Goal: Task Accomplishment & Management: Use online tool/utility

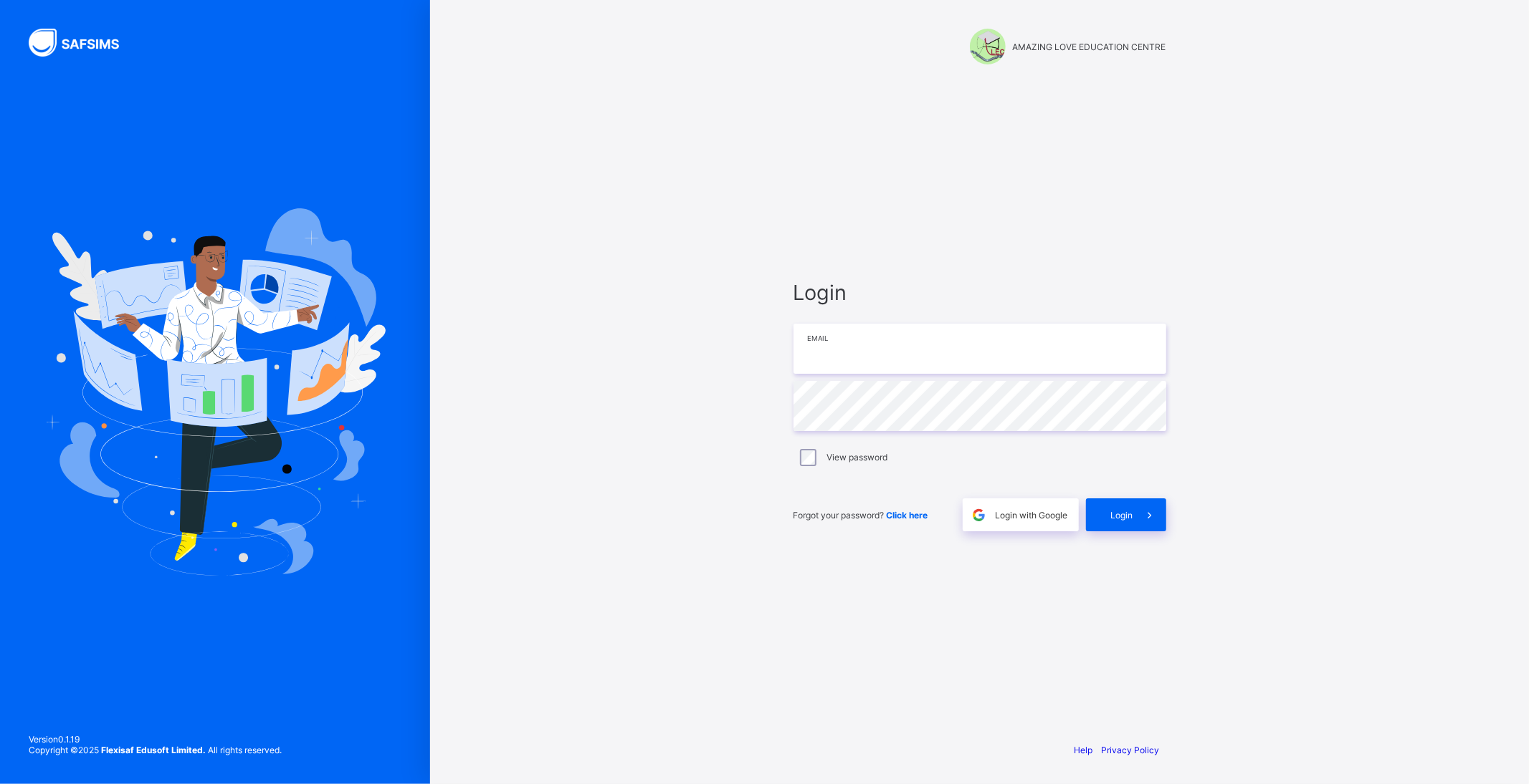
click at [897, 345] on input "email" at bounding box center [979, 349] width 372 height 50
type input "**********"
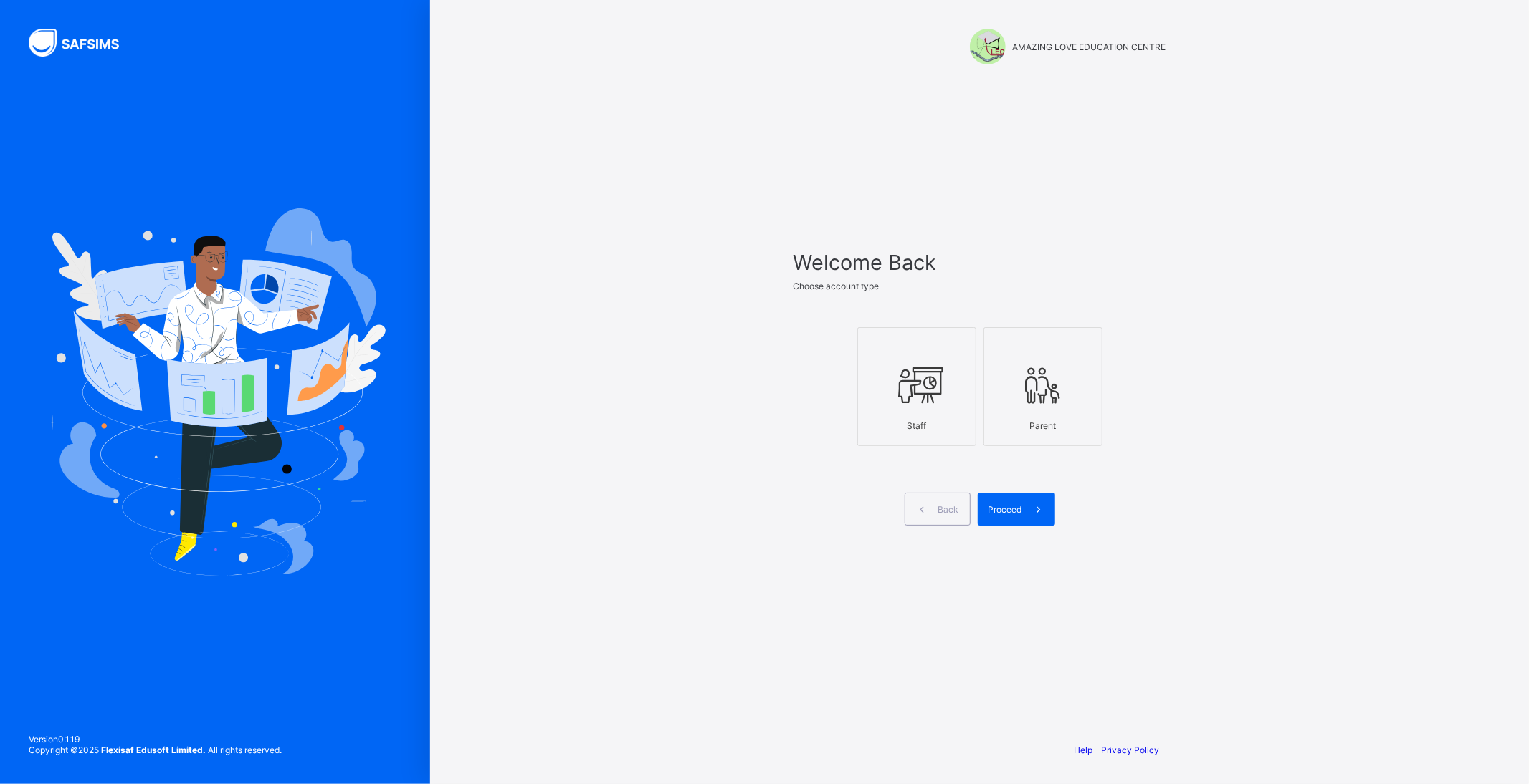
click at [918, 392] on icon at bounding box center [916, 385] width 50 height 43
click at [1014, 517] on div "Proceed" at bounding box center [1015, 509] width 77 height 33
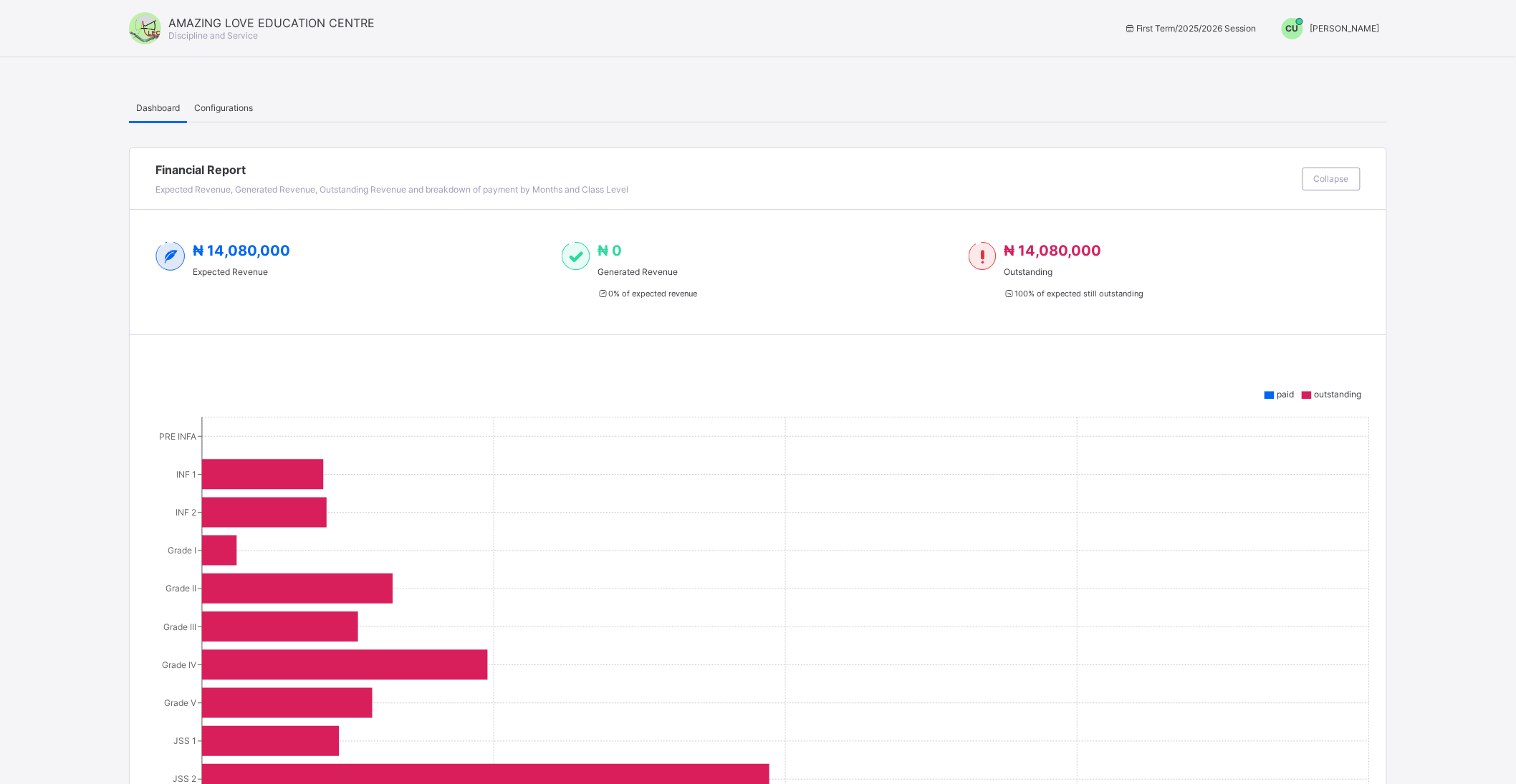
click at [1357, 24] on span "chigozirim uche-orji" at bounding box center [1345, 28] width 70 height 11
click at [1353, 54] on span "Switch to Admin View" at bounding box center [1326, 62] width 109 height 16
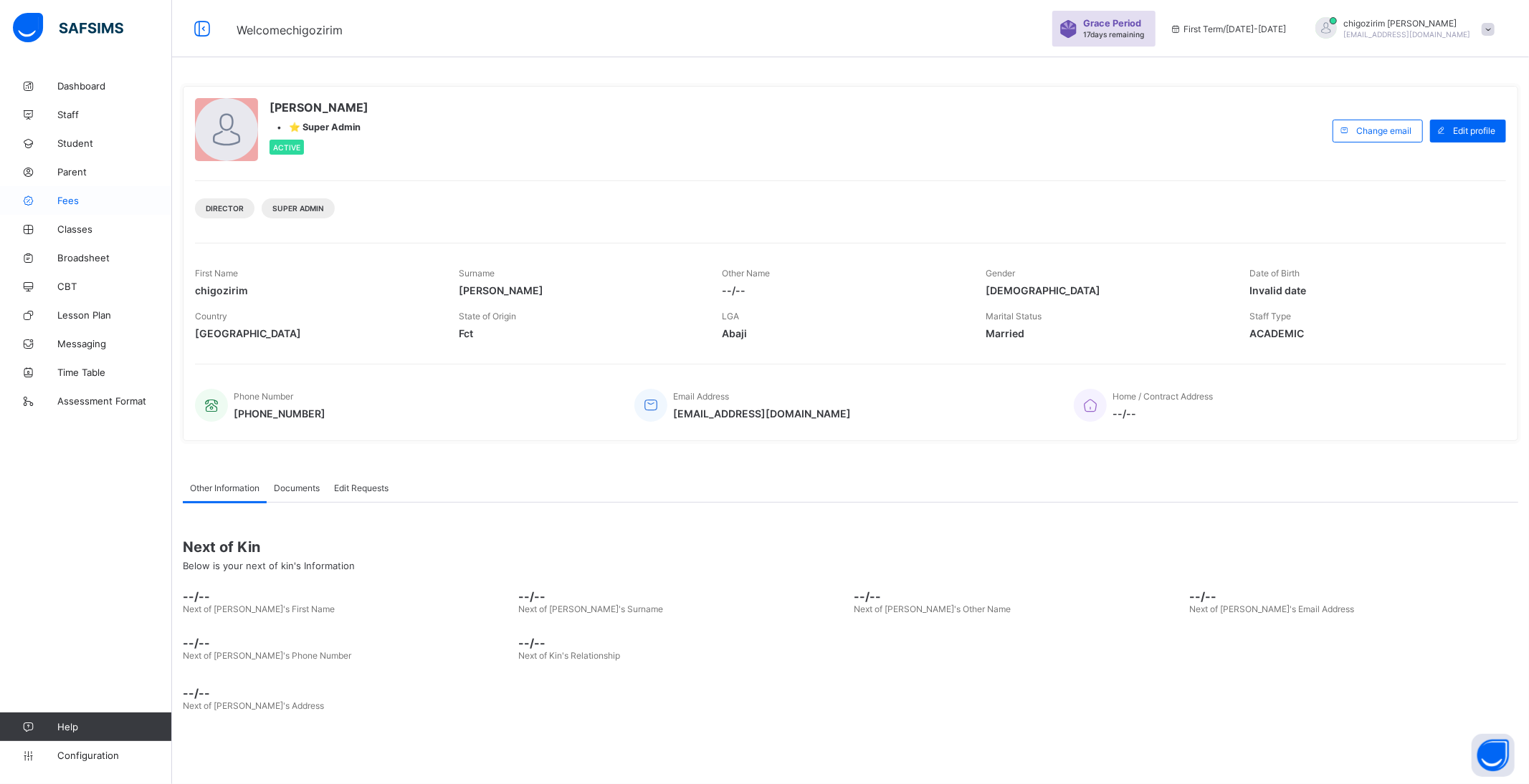
click at [72, 197] on span "Fees" at bounding box center [114, 200] width 115 height 12
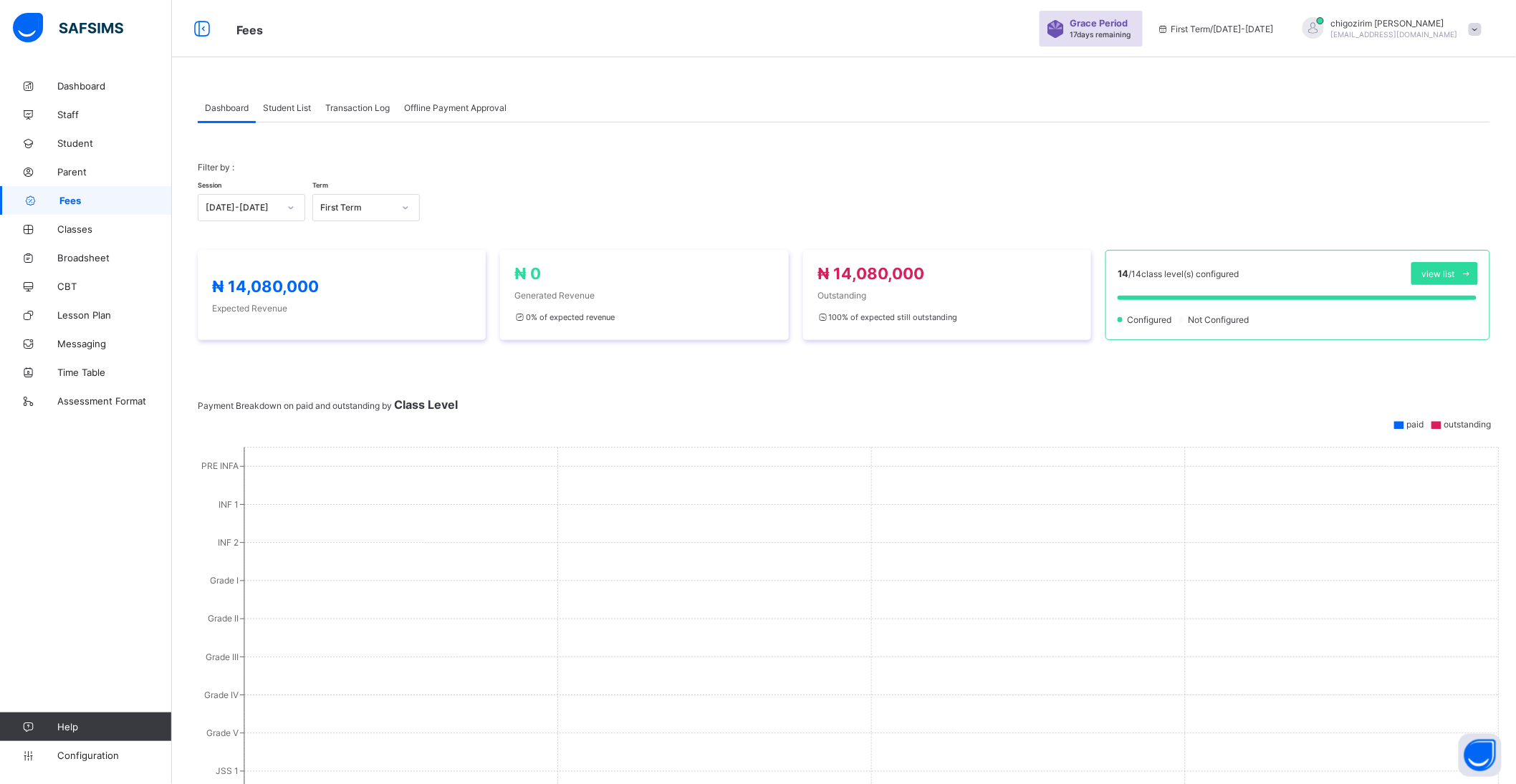
click at [302, 105] on span "Student List" at bounding box center [286, 108] width 48 height 11
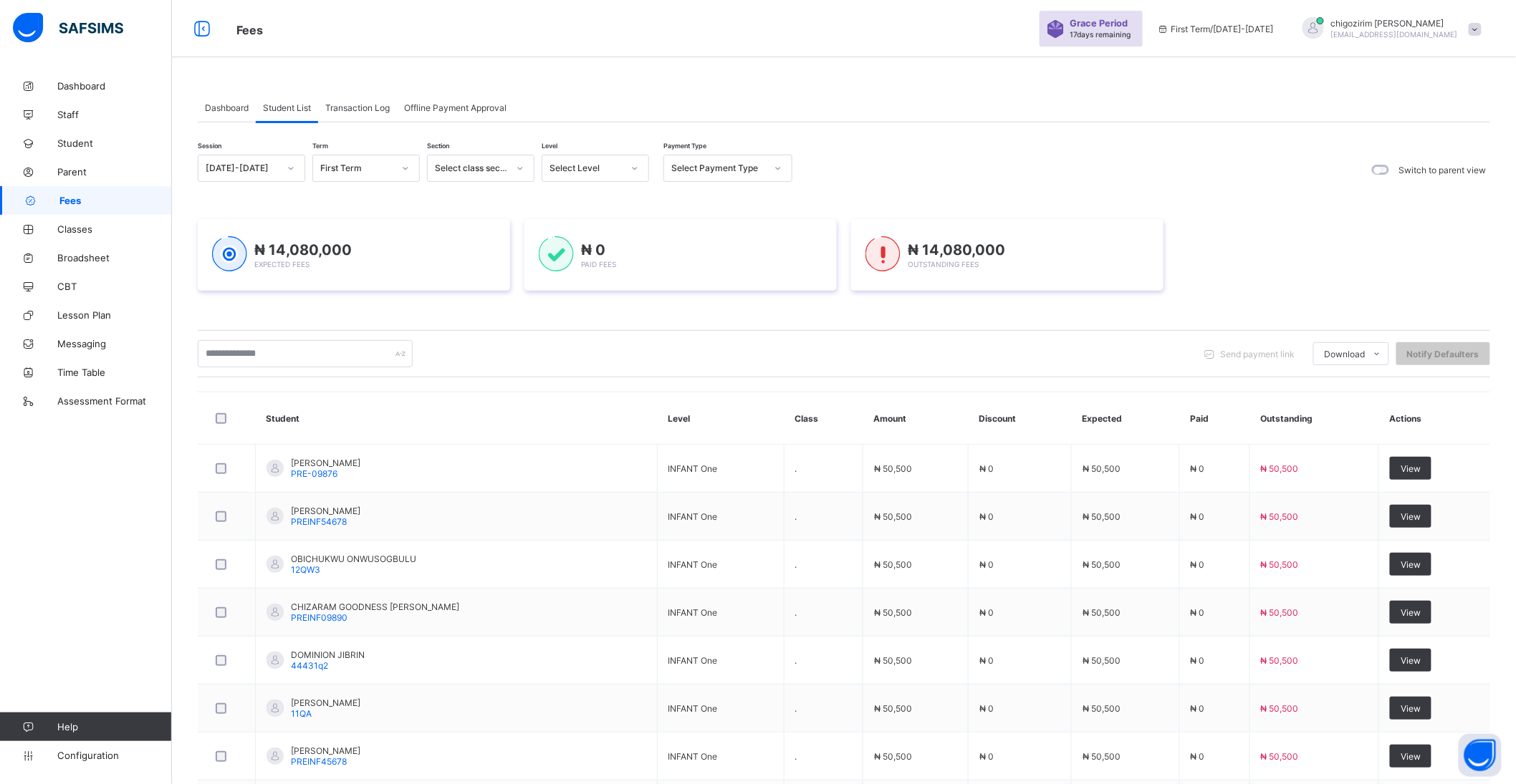
click at [280, 166] on div at bounding box center [291, 167] width 24 height 23
click at [256, 225] on div "2024-2025" at bounding box center [251, 222] width 106 height 23
click at [402, 162] on icon at bounding box center [405, 168] width 8 height 14
click at [384, 239] on div "Third Term" at bounding box center [366, 244] width 106 height 23
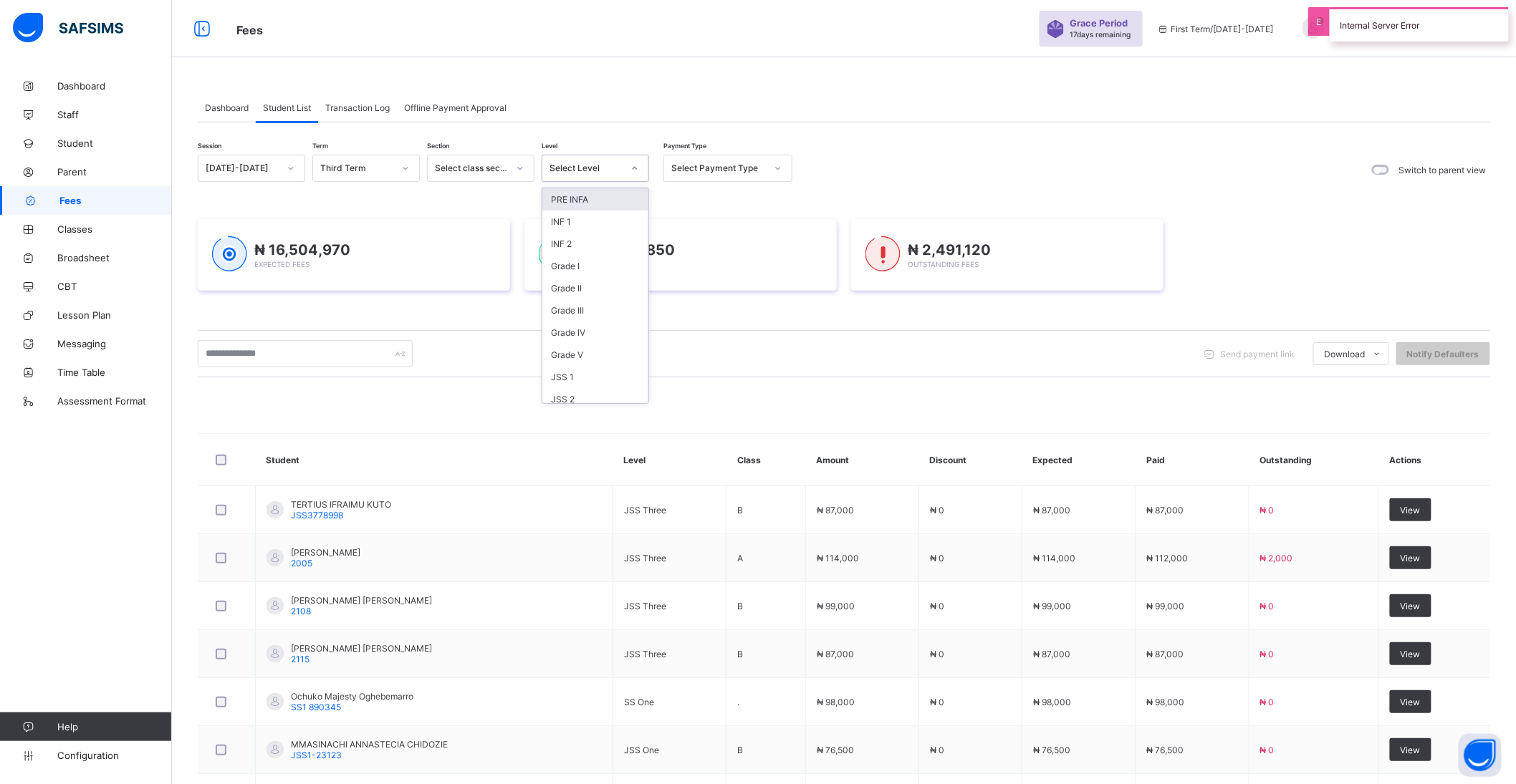
click at [629, 165] on div at bounding box center [635, 167] width 24 height 23
click at [569, 285] on div "JSS 2" at bounding box center [595, 287] width 106 height 23
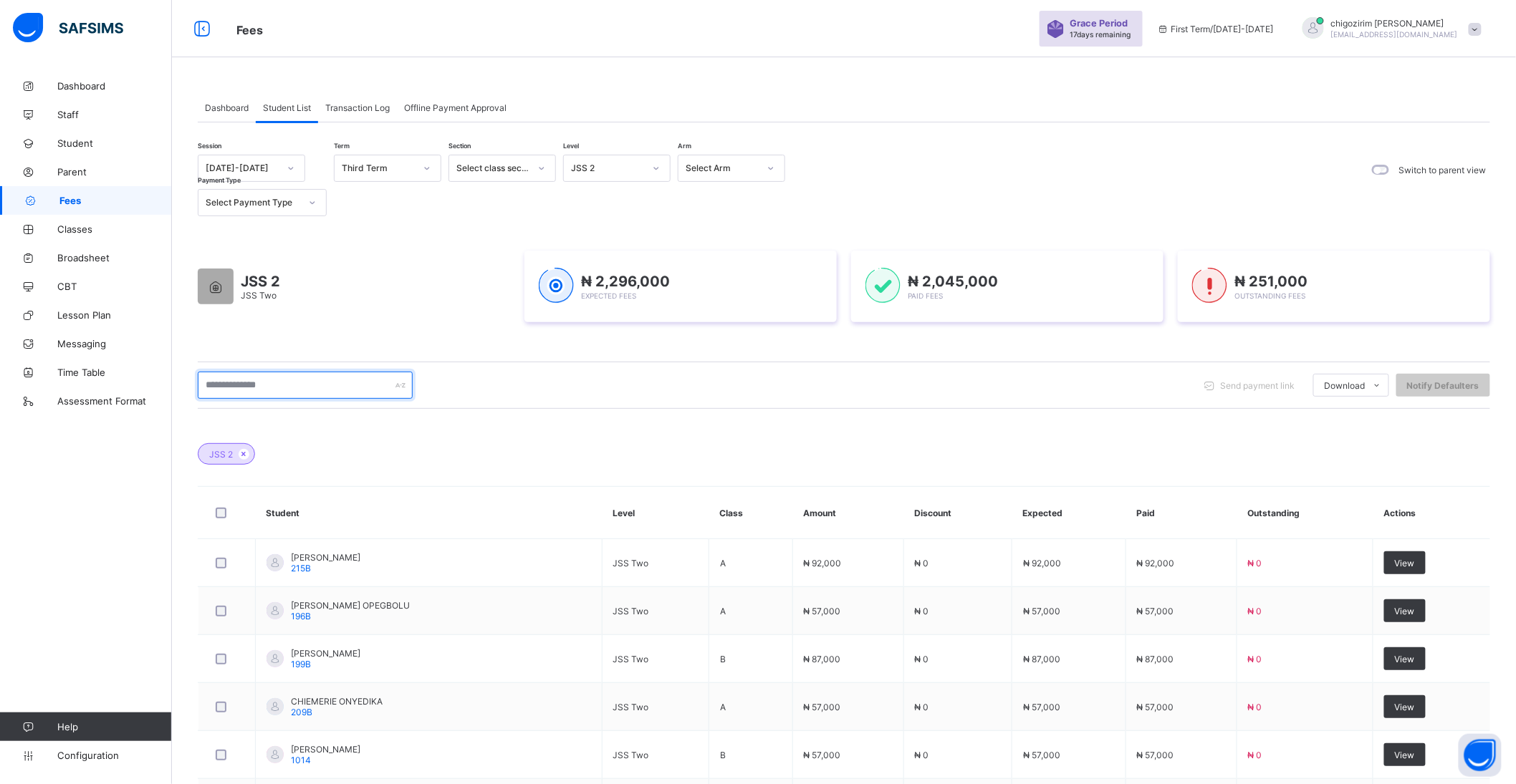
click at [261, 372] on input "text" at bounding box center [304, 386] width 215 height 27
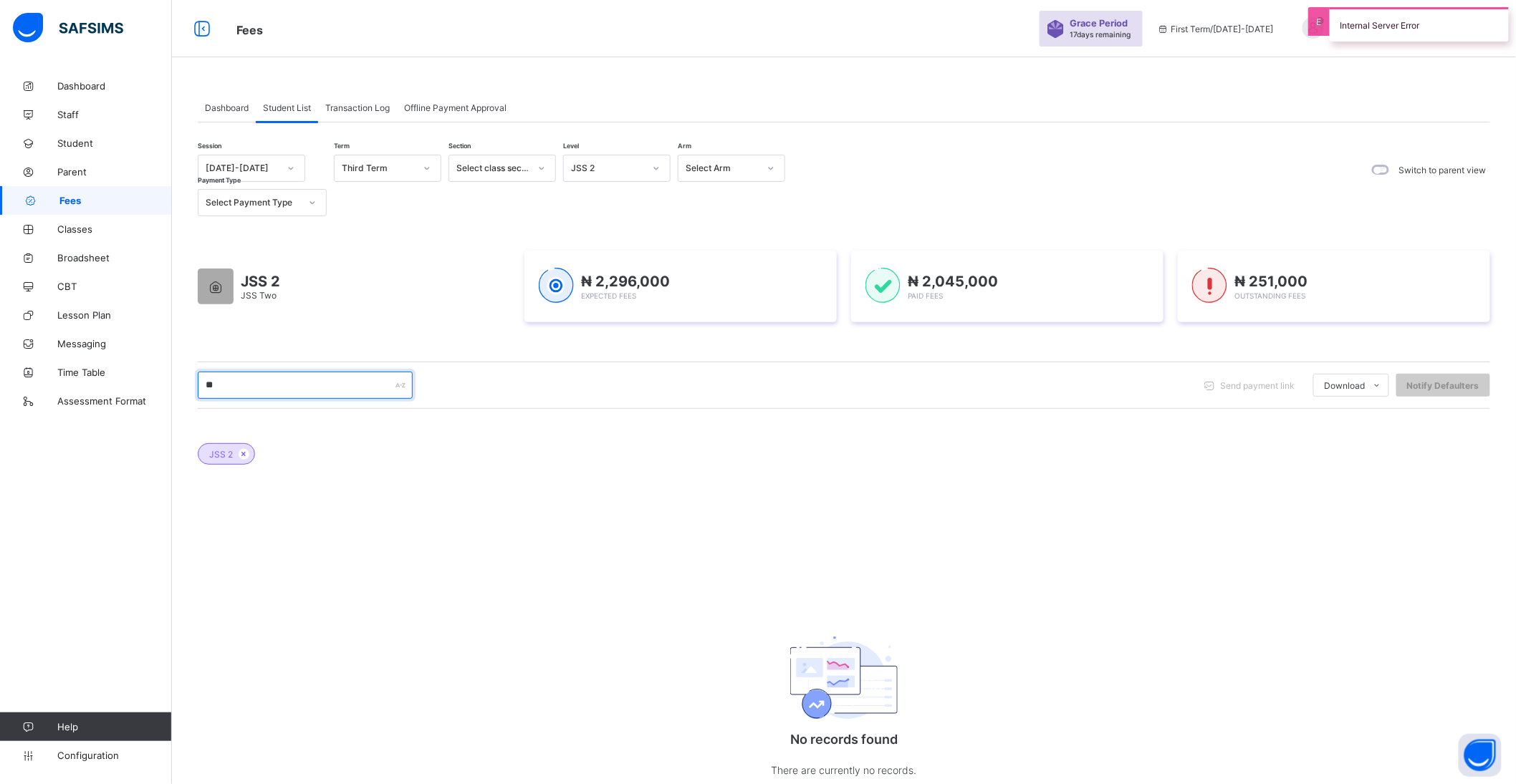
type input "*"
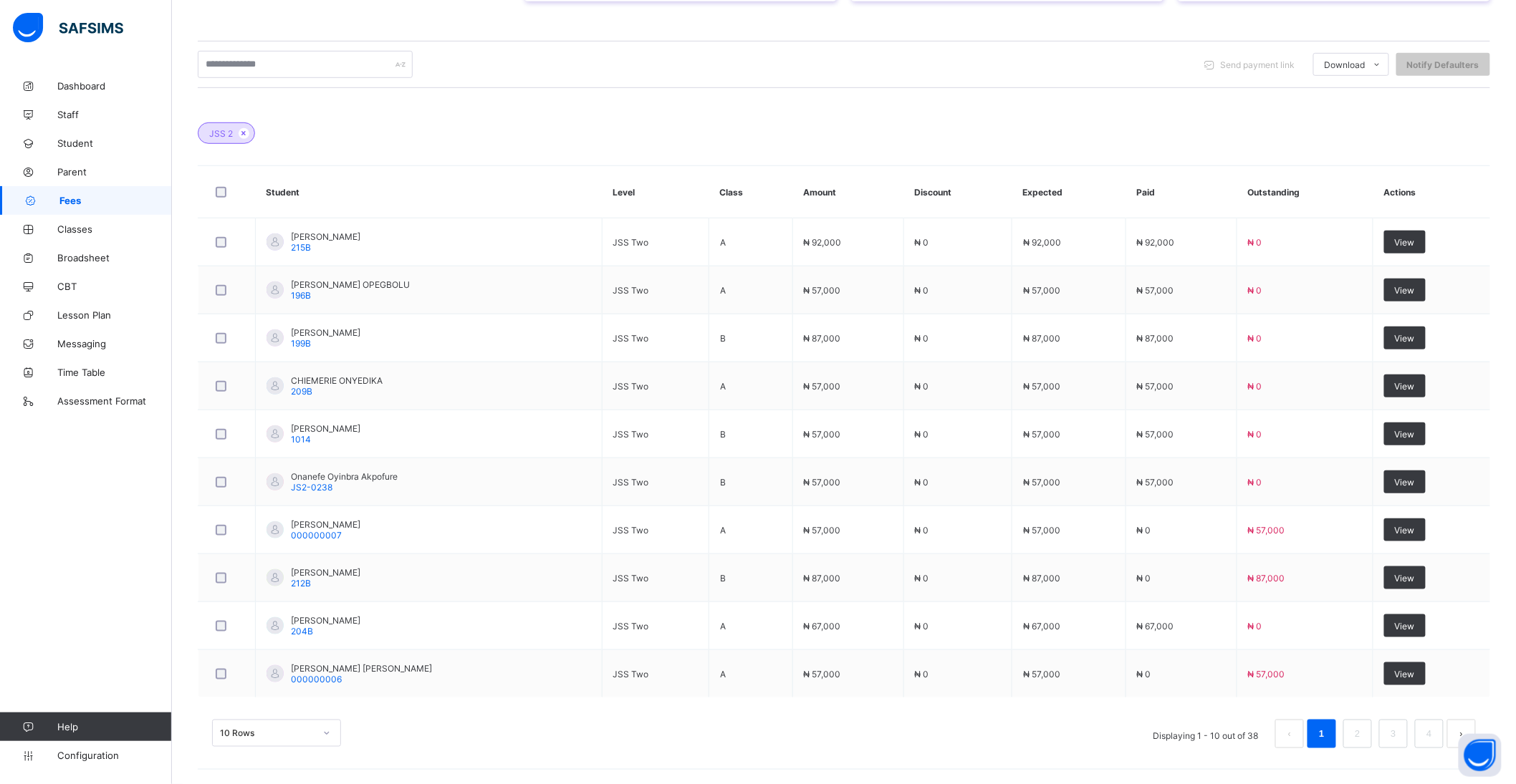
scroll to position [357, 0]
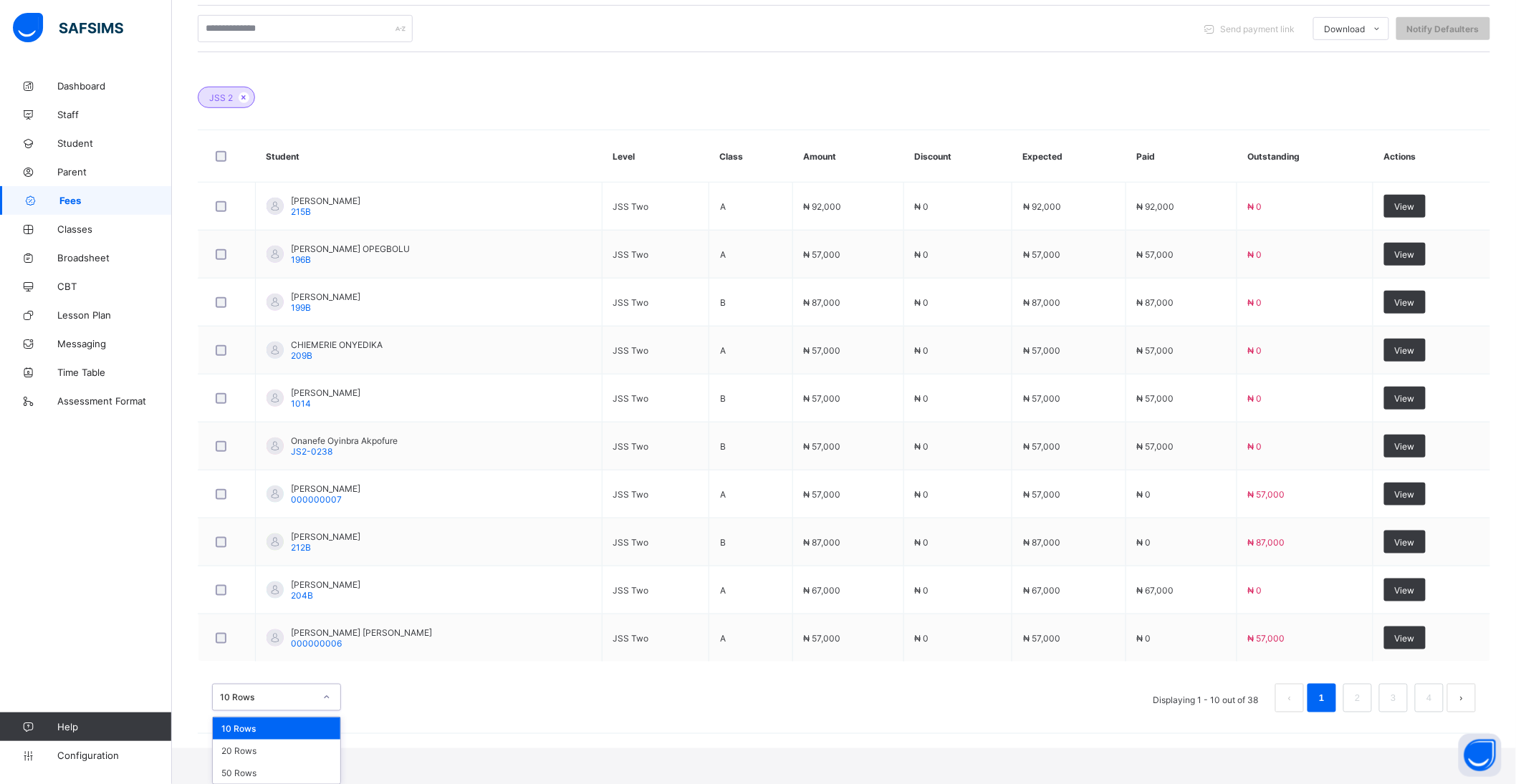
click at [255, 712] on div "option 10 Rows focused, 1 of 3. 3 results available. Use Up and Down to choose …" at bounding box center [276, 698] width 129 height 27
click at [264, 742] on div "50 Rows" at bounding box center [276, 773] width 128 height 23
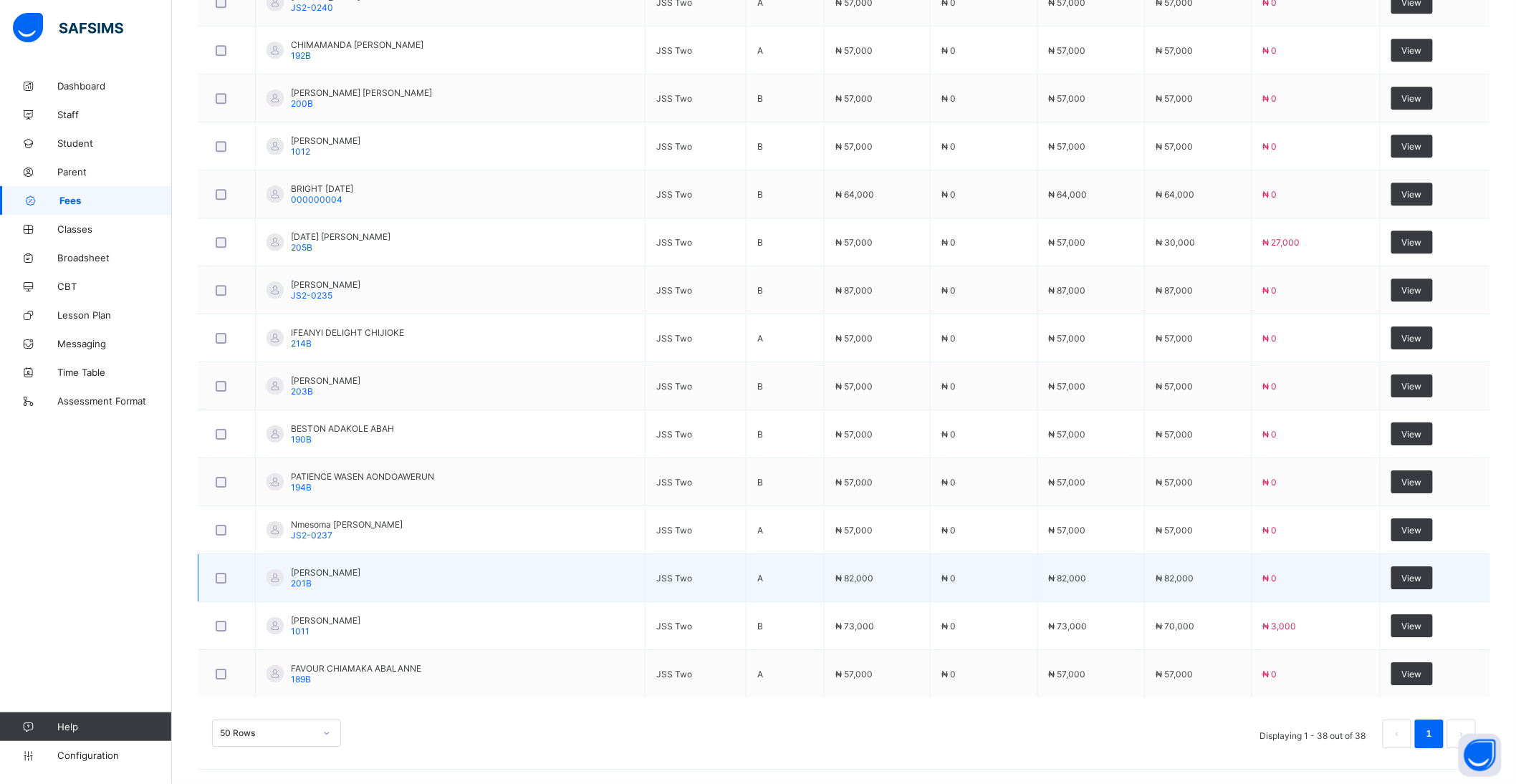
scroll to position [1127, 0]
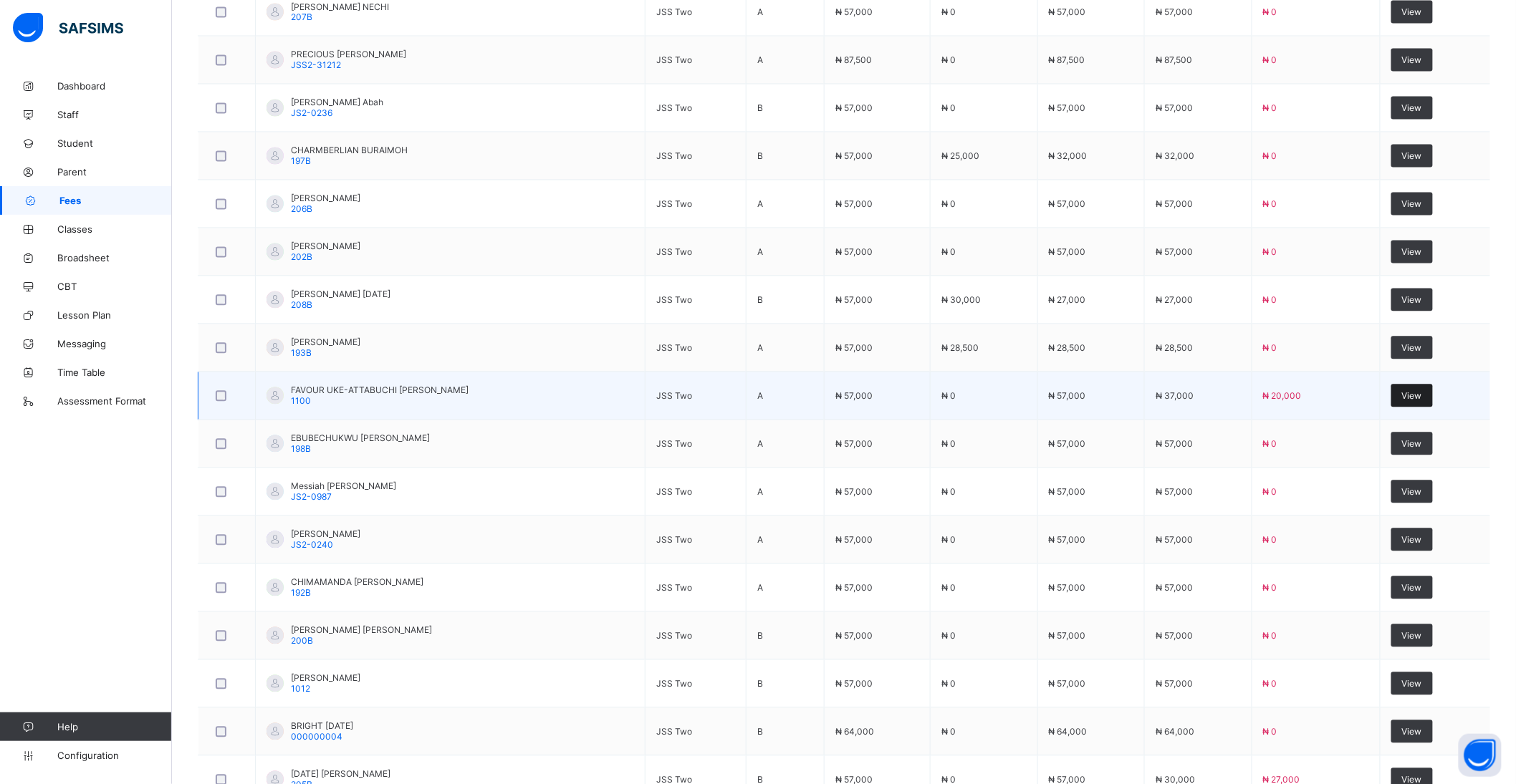
click at [1423, 397] on span "View" at bounding box center [1412, 397] width 20 height 11
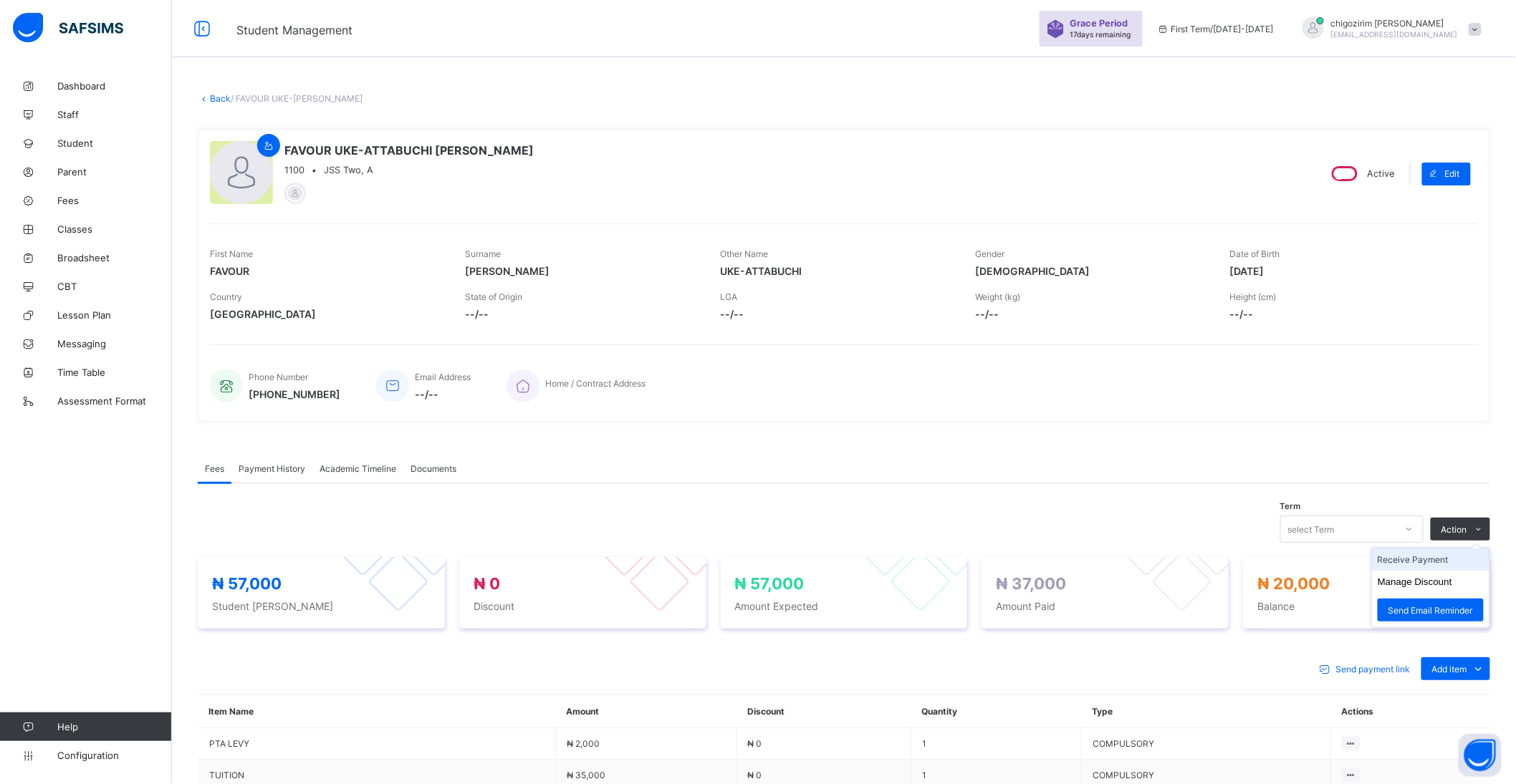
click at [1439, 558] on li "Receive Payment" at bounding box center [1431, 559] width 118 height 23
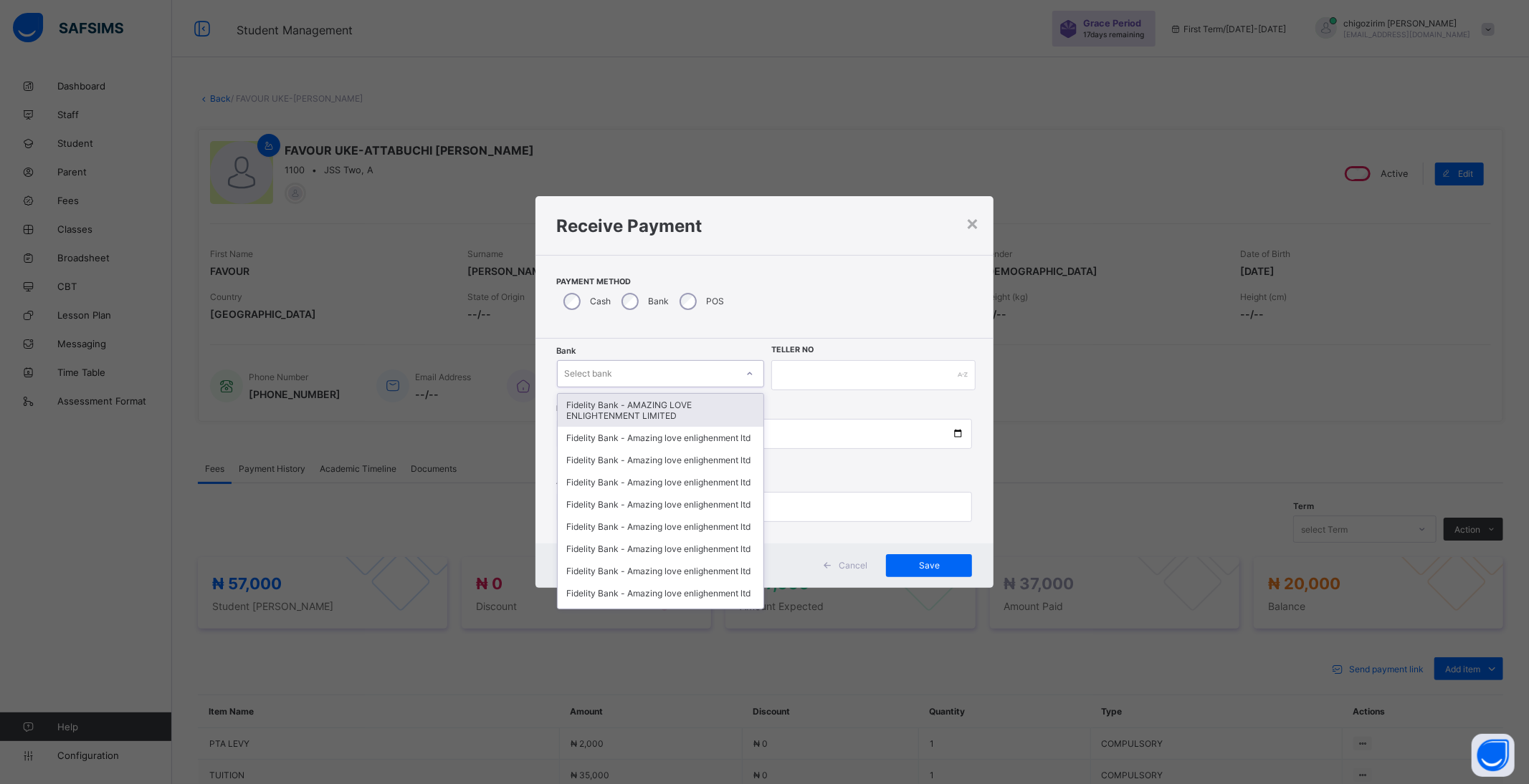
click at [638, 376] on div "Select bank" at bounding box center [648, 374] width 179 height 20
click at [640, 406] on div "Fidelity Bank - AMAZING LOVE ENLIGHTENMENT LIMITED" at bounding box center [661, 410] width 207 height 33
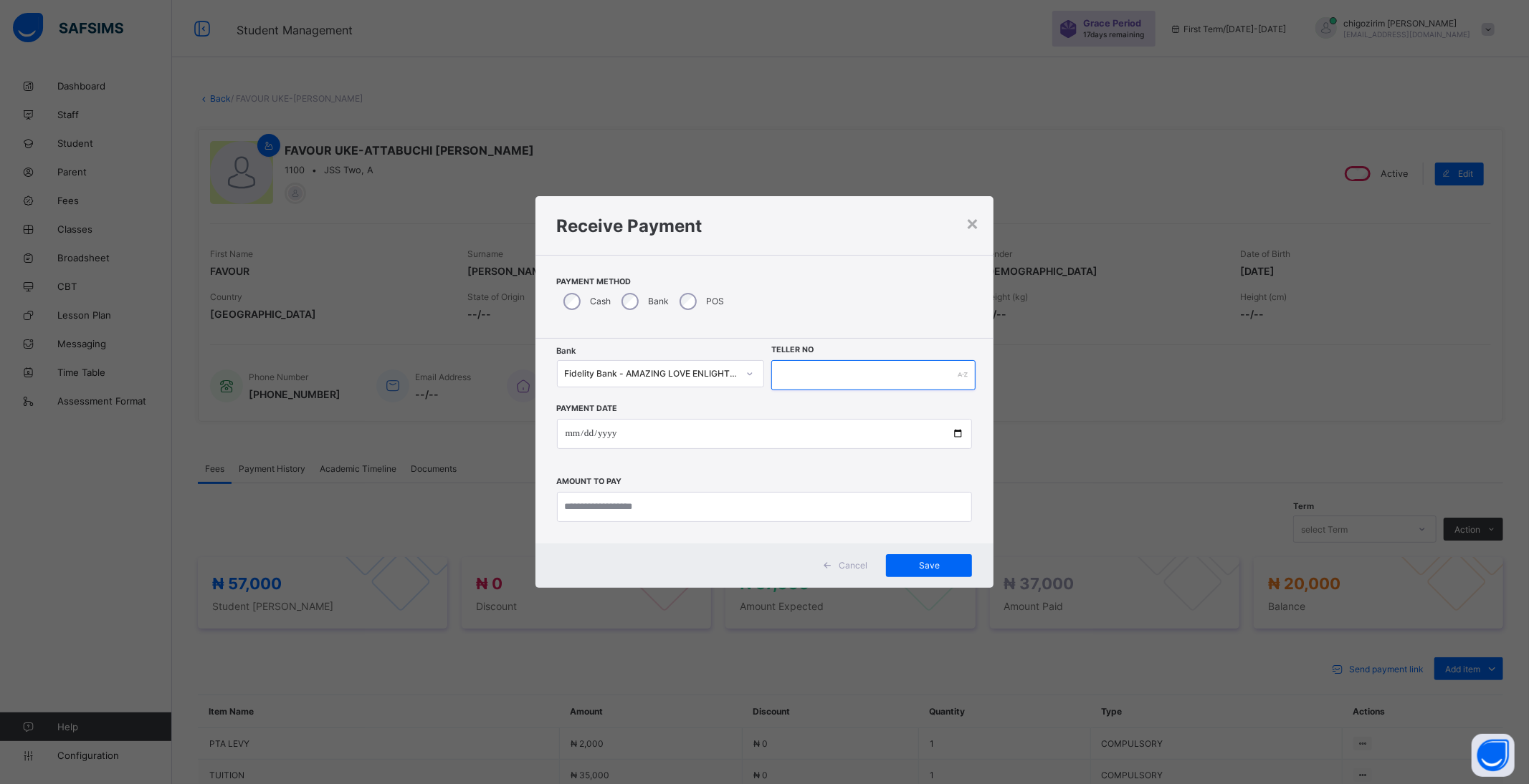
click at [810, 369] on input "text" at bounding box center [872, 375] width 204 height 30
type input "********"
click at [960, 428] on input "date" at bounding box center [764, 434] width 416 height 30
type input "**********"
click at [687, 509] on input "currency" at bounding box center [764, 507] width 416 height 30
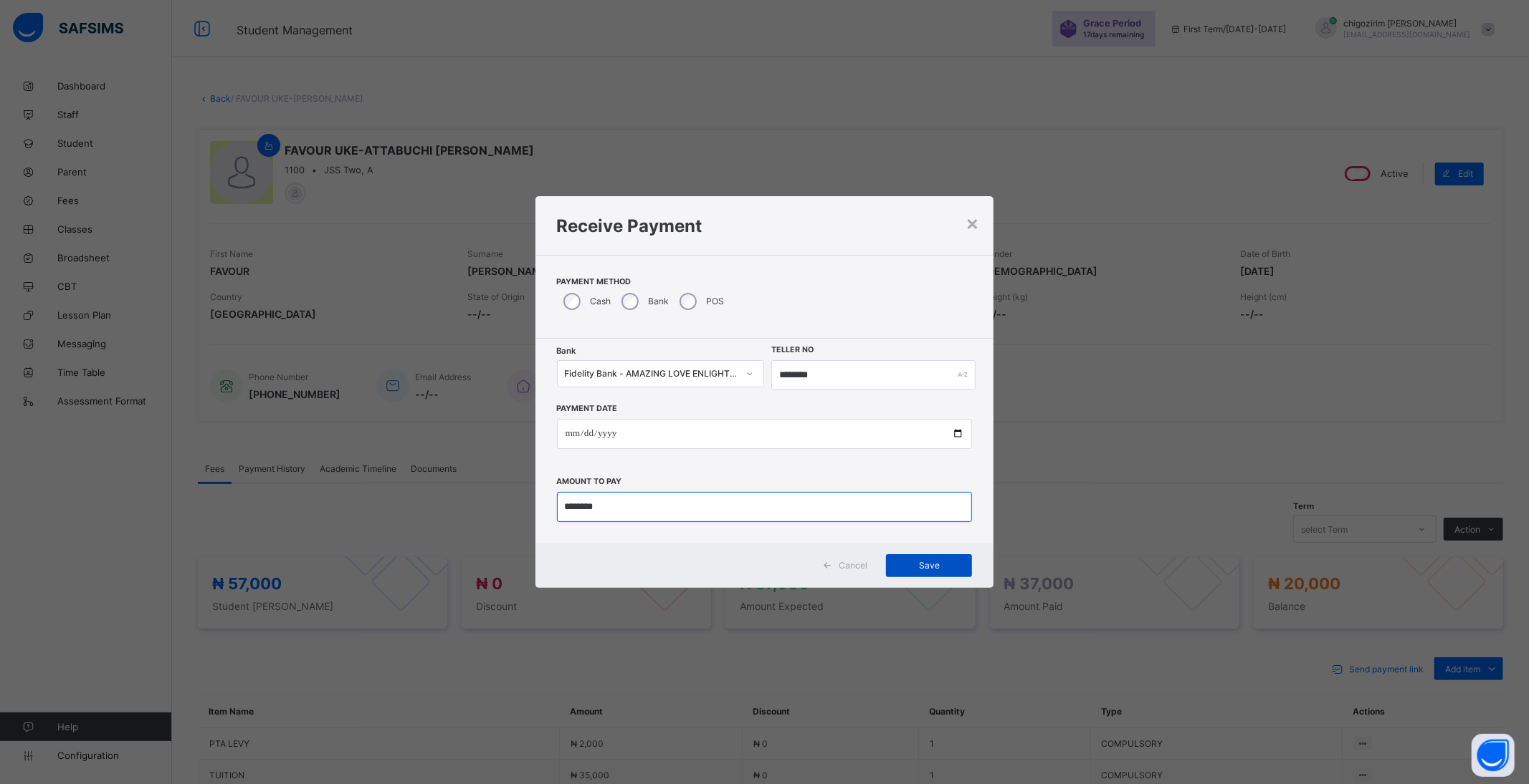
type input "********"
click at [900, 564] on span "Save" at bounding box center [928, 566] width 64 height 11
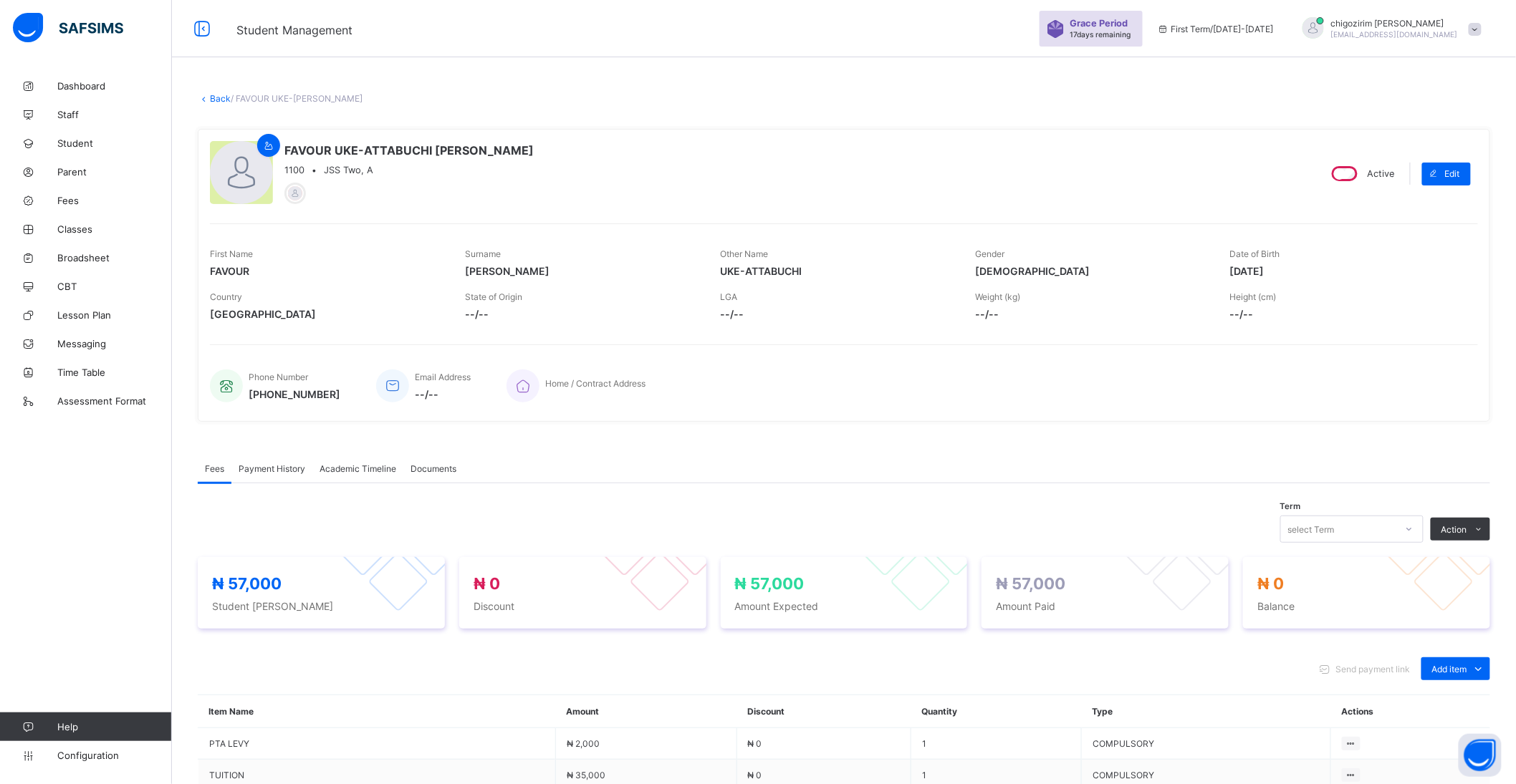
click at [216, 97] on link "Back" at bounding box center [220, 99] width 21 height 11
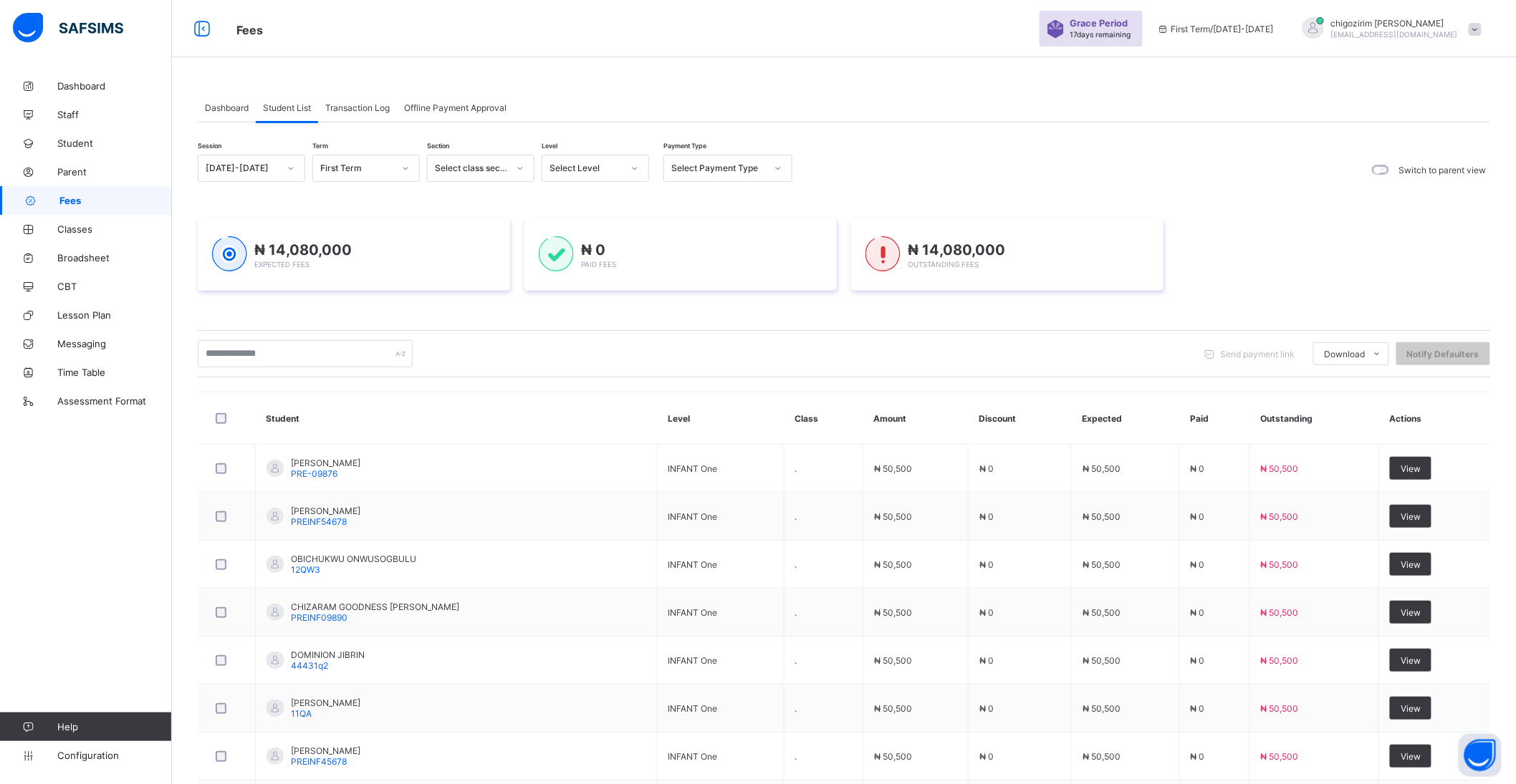
click at [283, 167] on div at bounding box center [291, 167] width 24 height 23
click at [254, 220] on div "2024-2025" at bounding box center [251, 222] width 106 height 23
click at [396, 167] on div at bounding box center [405, 167] width 24 height 23
click at [384, 237] on div "Third Term" at bounding box center [366, 244] width 106 height 23
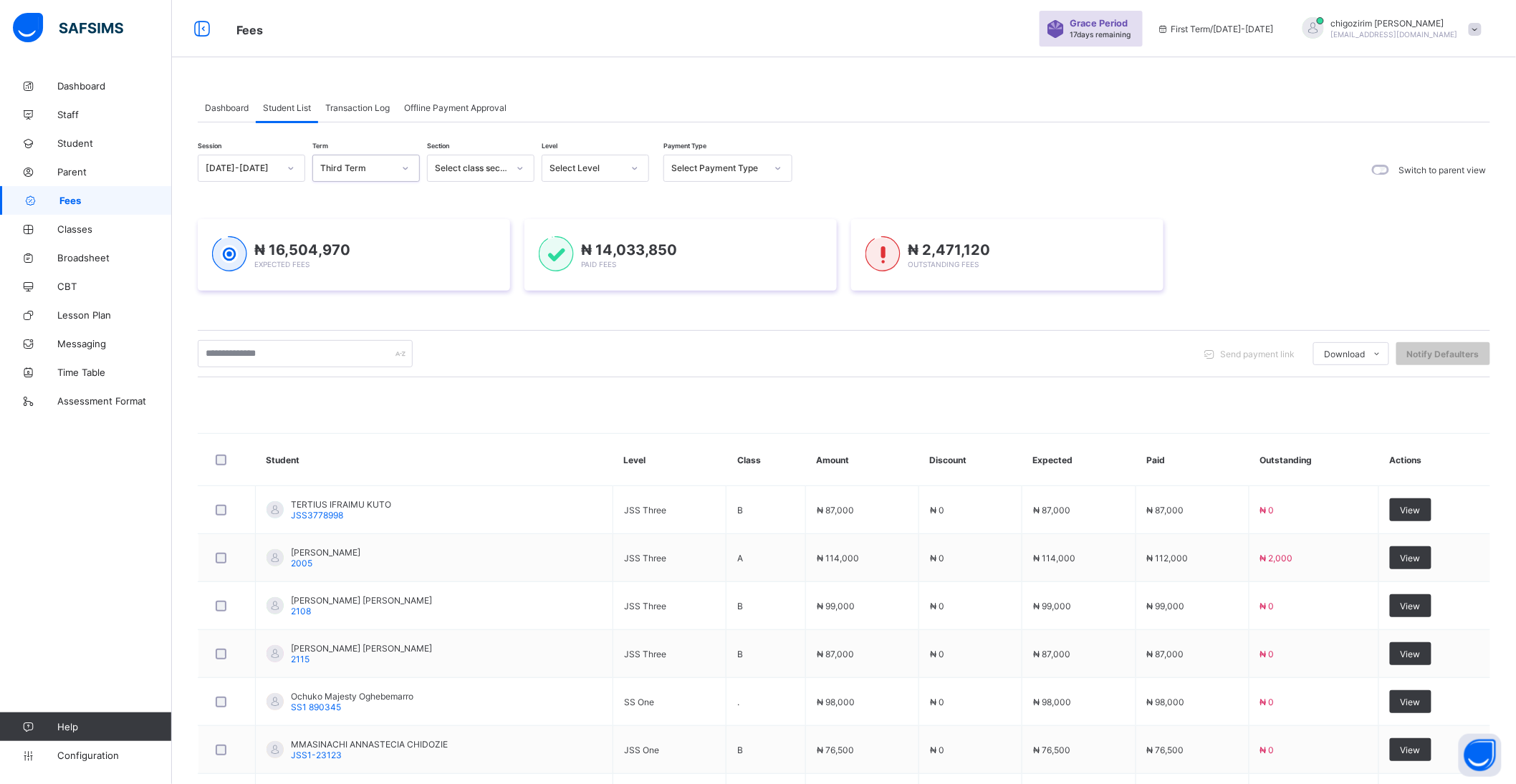
click at [634, 167] on icon at bounding box center [634, 168] width 8 height 14
click at [576, 396] on div "JSS 2" at bounding box center [595, 399] width 106 height 23
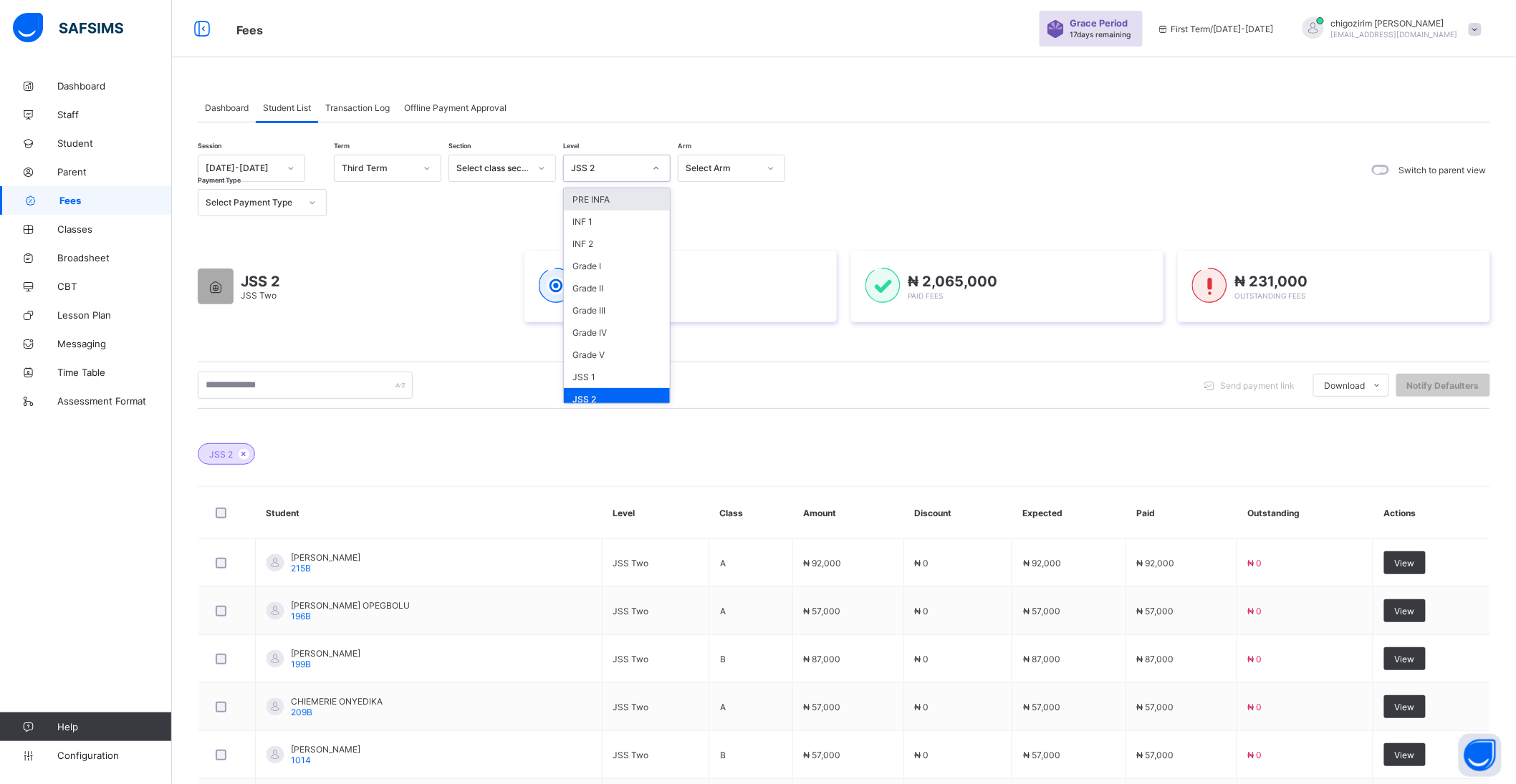
click at [643, 168] on div at bounding box center [657, 168] width 27 height 25
click at [613, 290] on div "Grade II" at bounding box center [617, 288] width 106 height 23
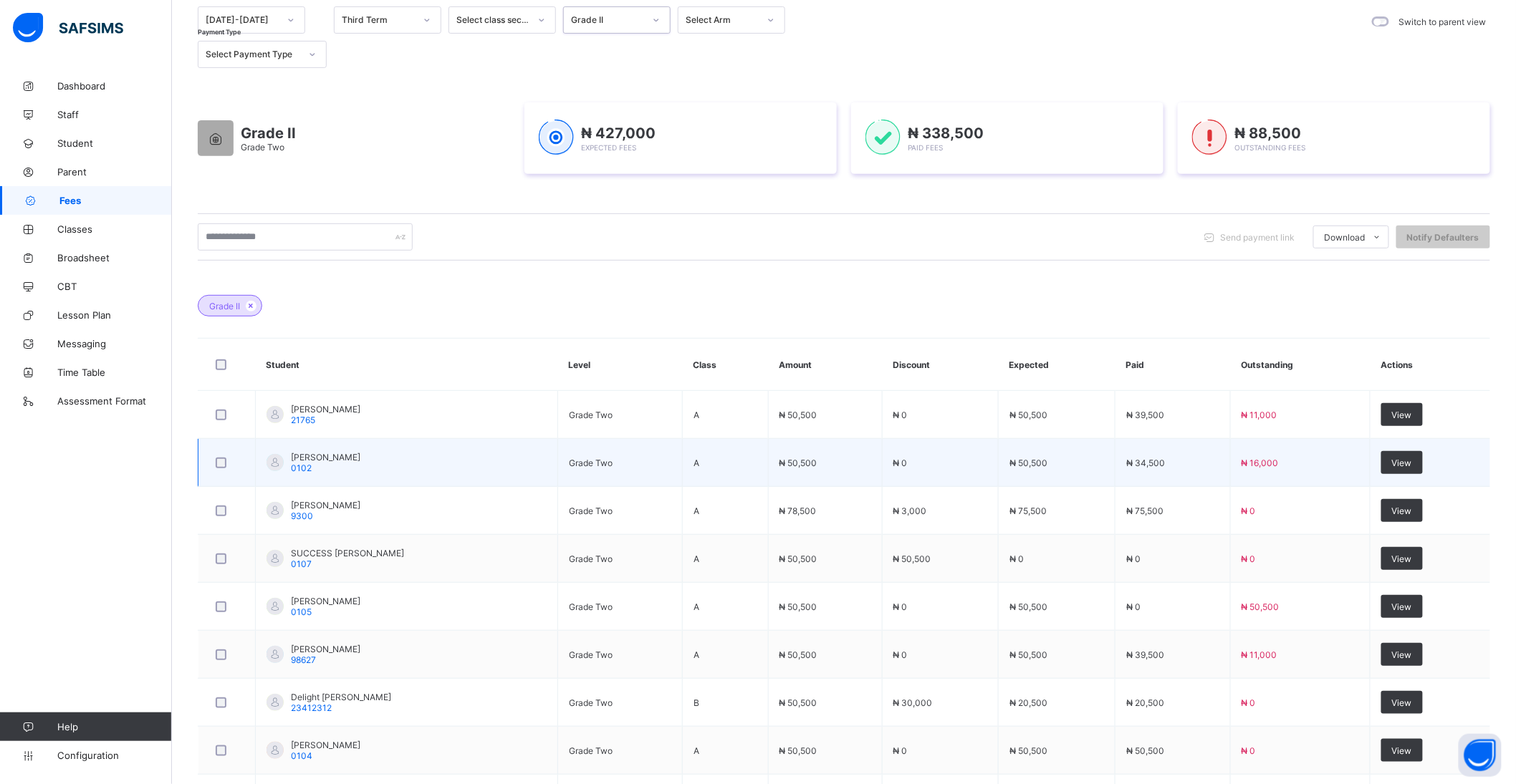
scroll to position [159, 0]
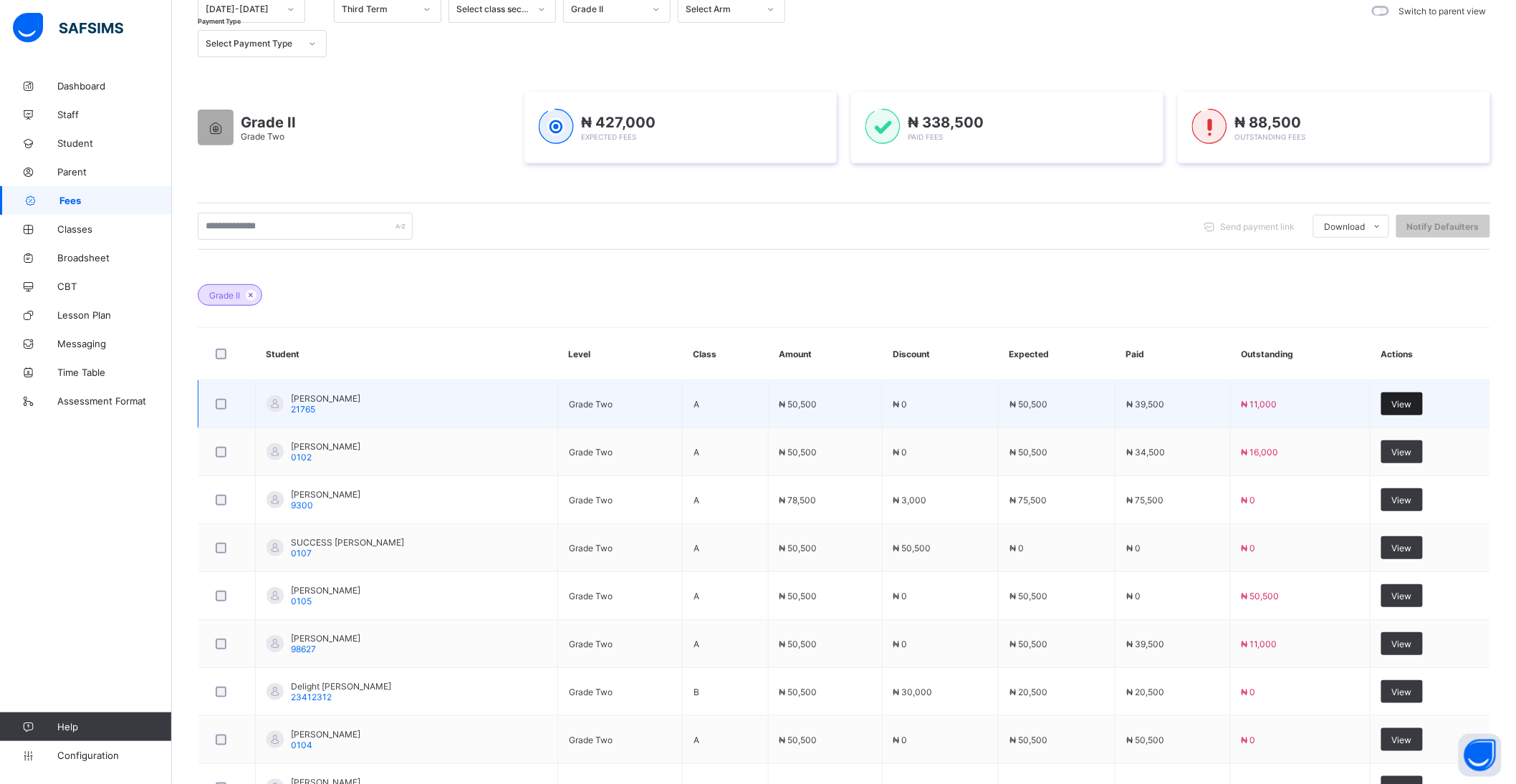
click at [1413, 401] on span "View" at bounding box center [1402, 405] width 20 height 11
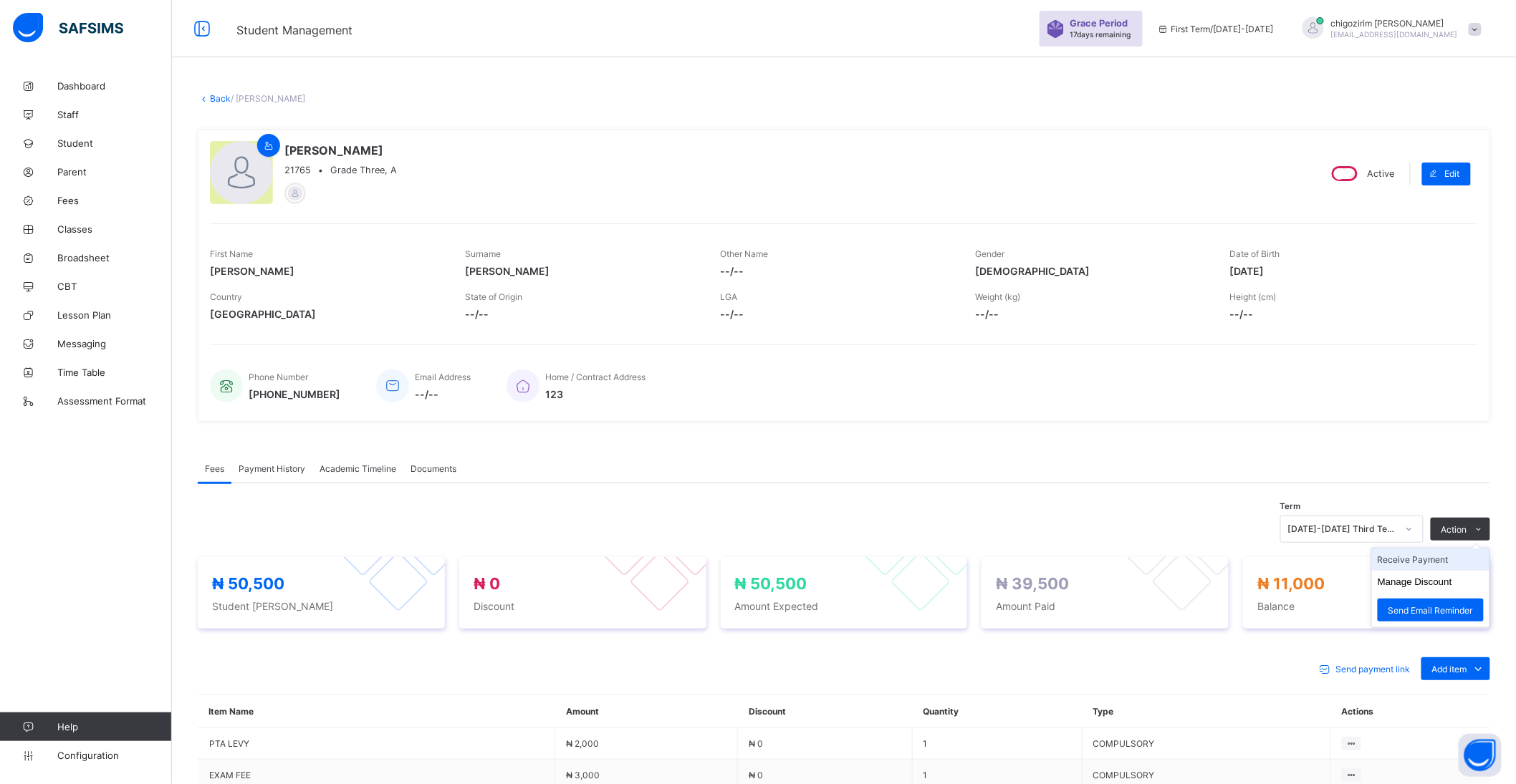
click at [1454, 555] on li "Receive Payment" at bounding box center [1431, 559] width 118 height 23
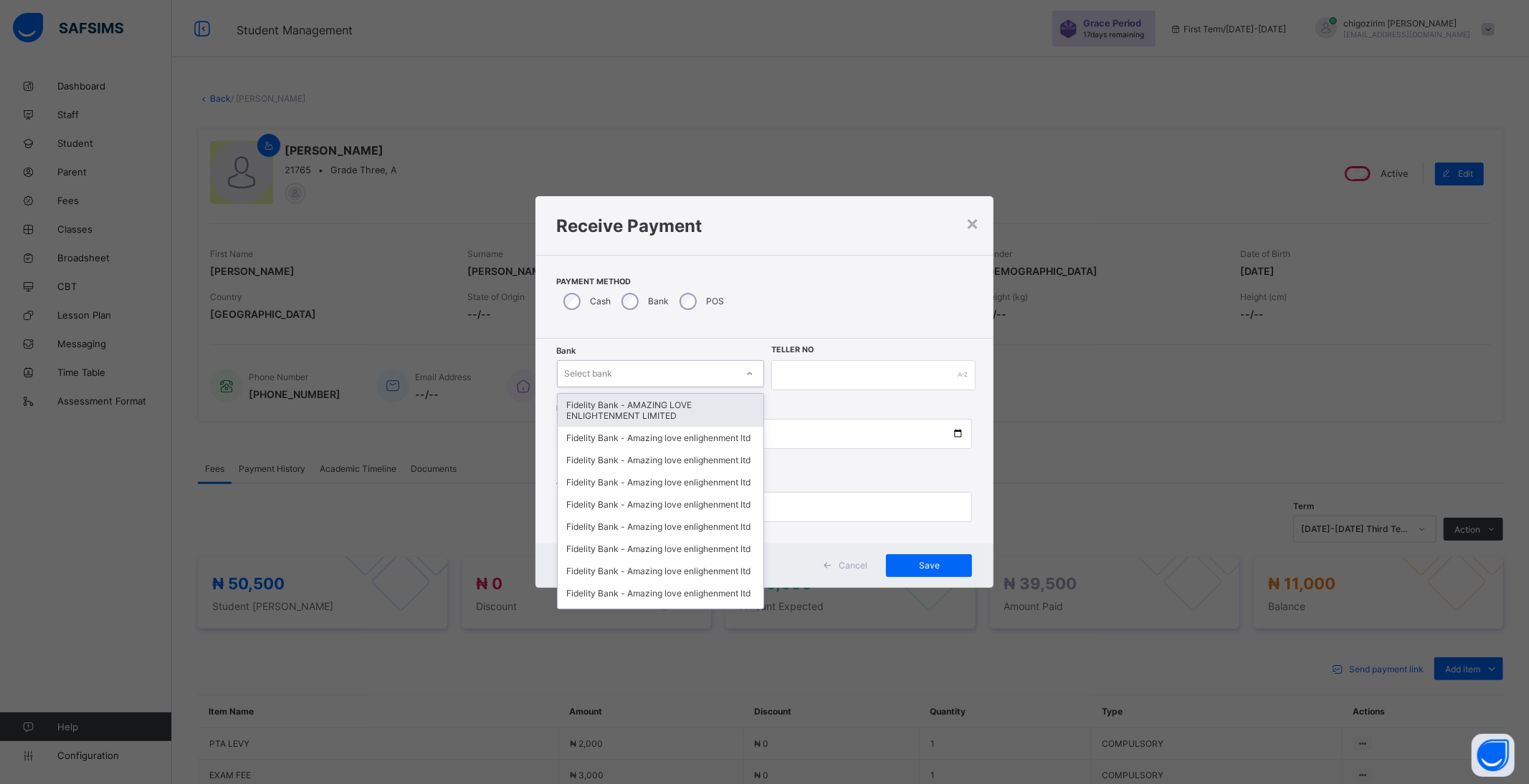
click at [642, 373] on div "Select bank" at bounding box center [648, 374] width 179 height 20
click at [645, 412] on div "Fidelity Bank - AMAZING LOVE ENLIGHTENMENT LIMITED" at bounding box center [661, 410] width 207 height 33
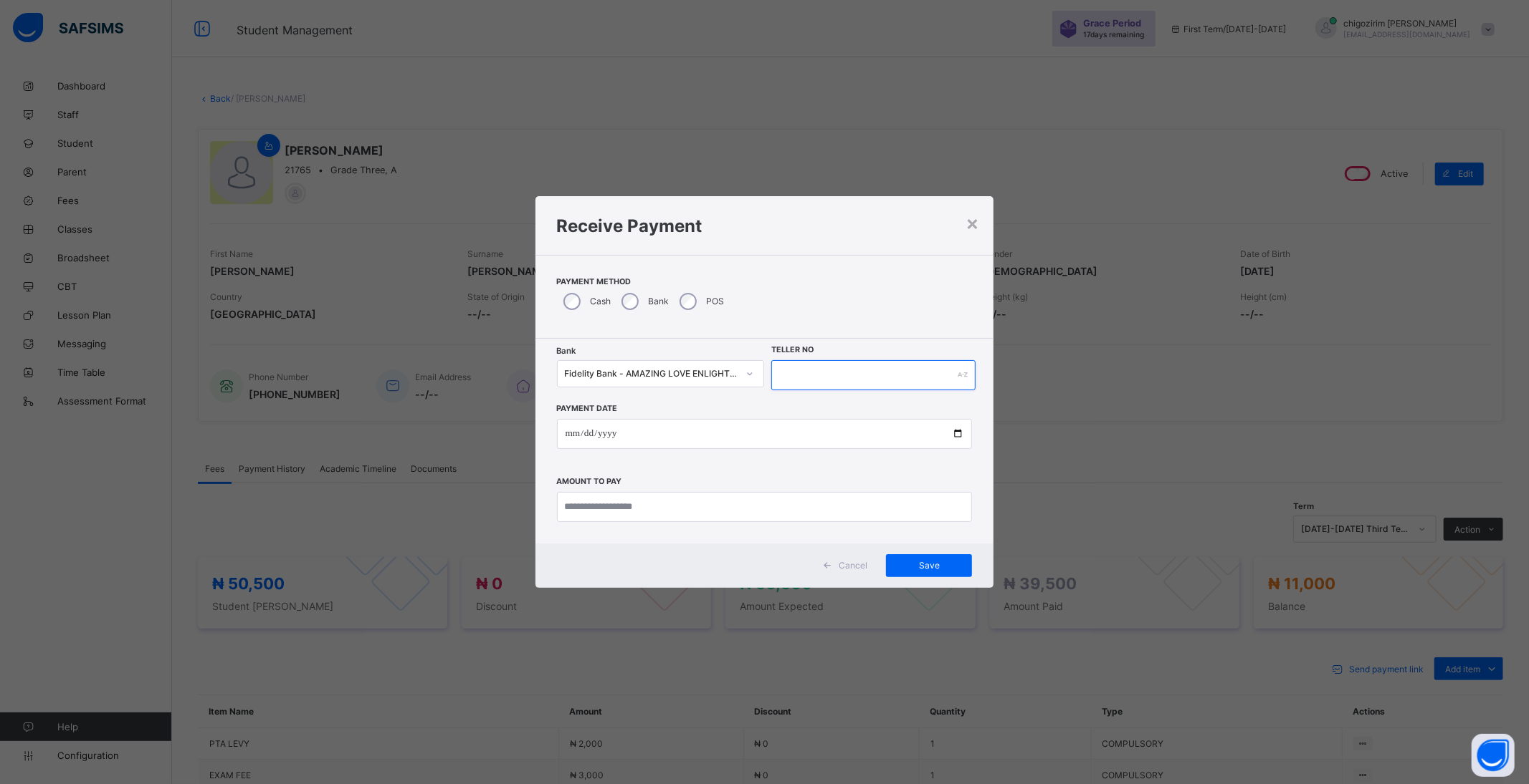
click at [802, 375] on input "text" at bounding box center [872, 375] width 204 height 30
type input "********"
click at [955, 434] on input "date" at bounding box center [764, 434] width 416 height 30
type input "**********"
click at [687, 506] on input "currency" at bounding box center [764, 507] width 416 height 30
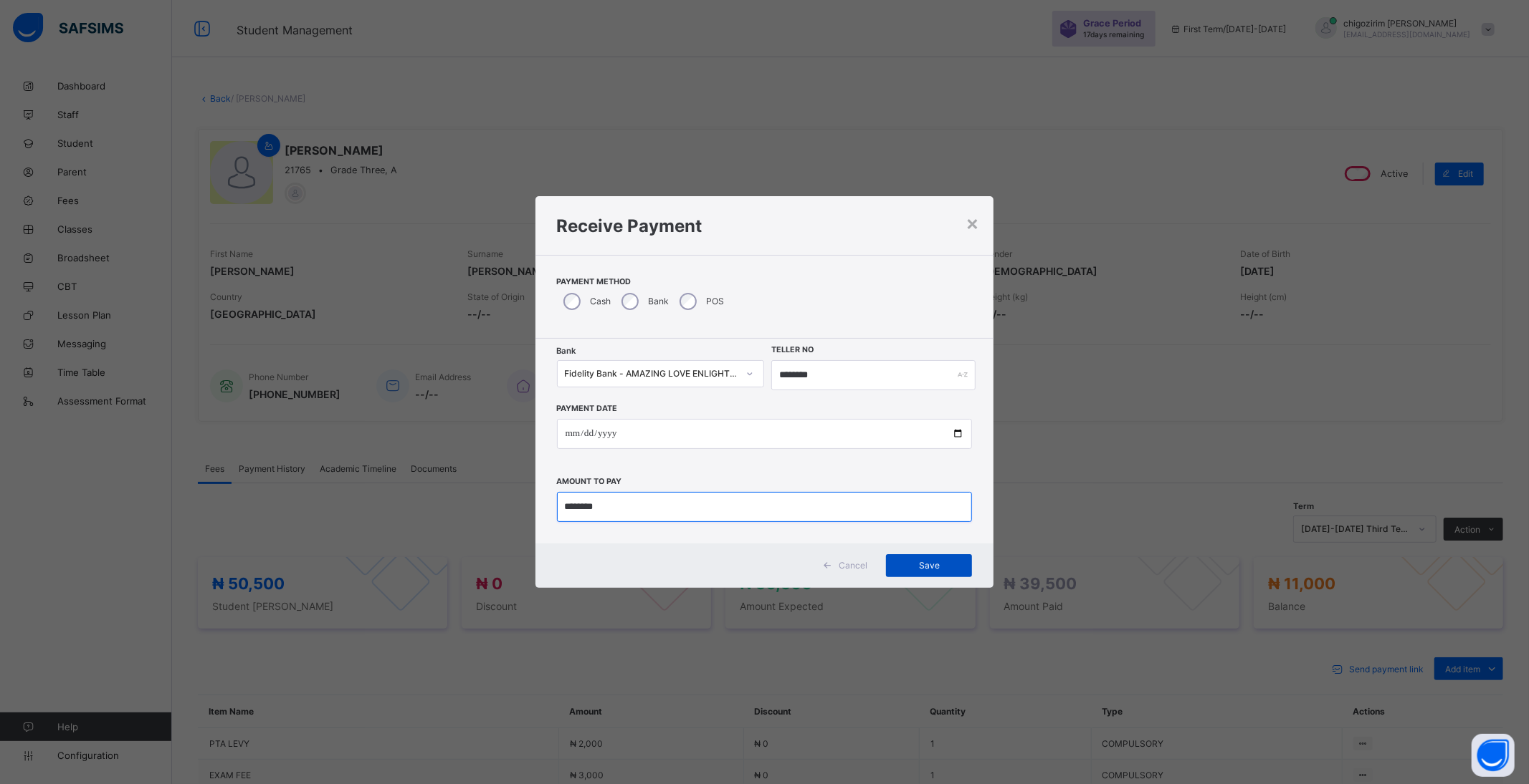
type input "********"
click at [964, 568] on div "Save" at bounding box center [928, 565] width 86 height 23
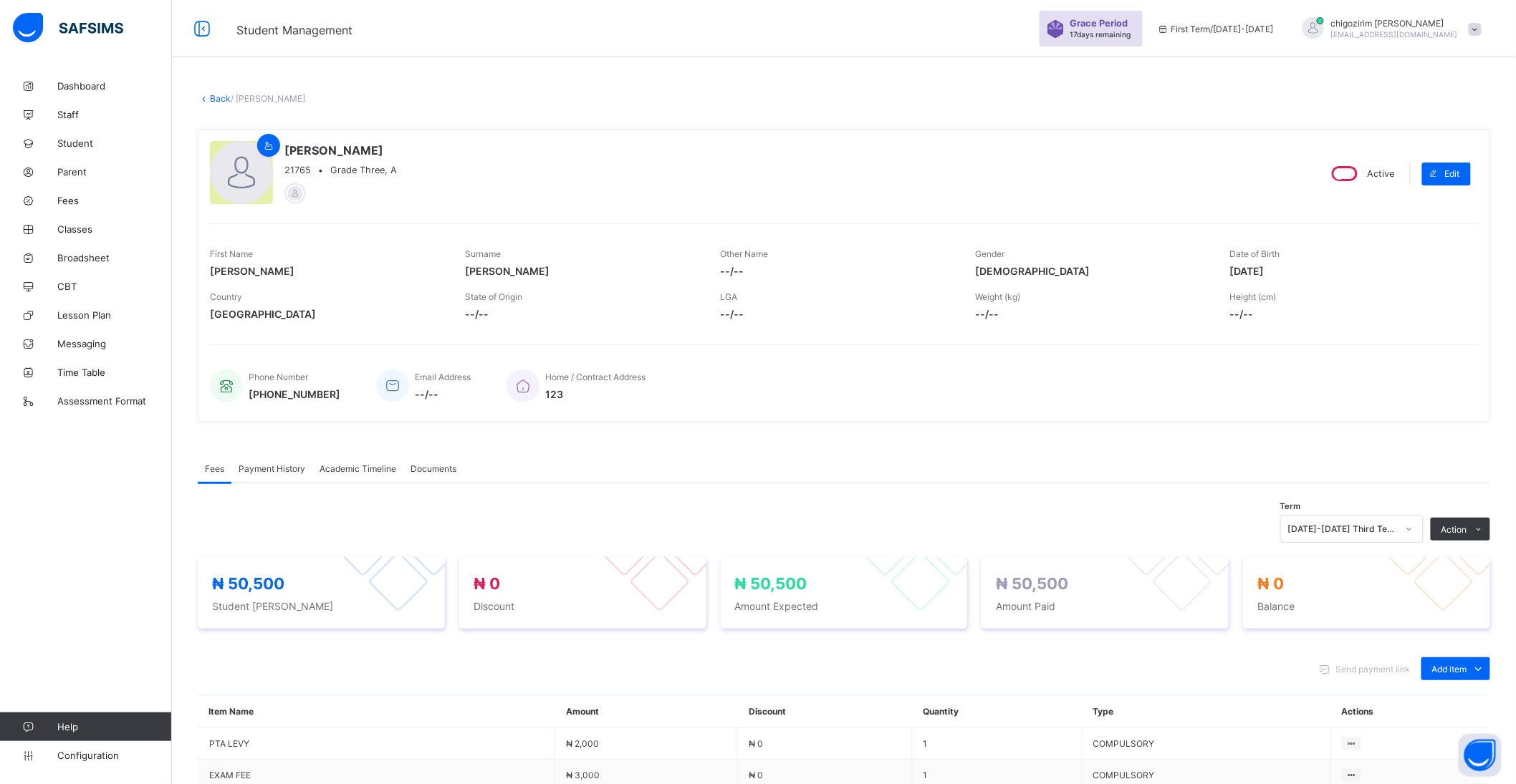
click at [223, 99] on link "Back" at bounding box center [220, 99] width 21 height 11
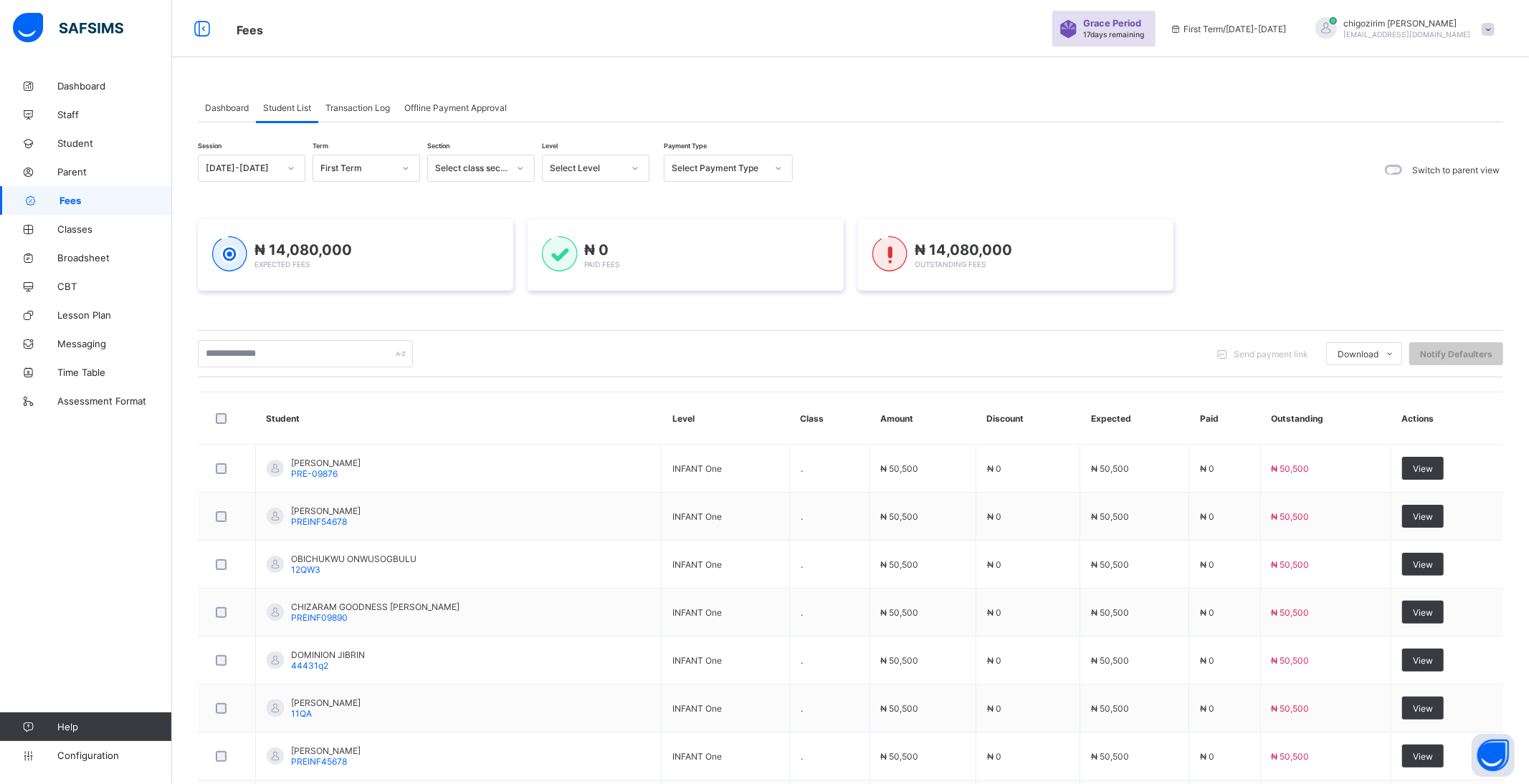
click at [242, 167] on div "2025-2026" at bounding box center [242, 168] width 73 height 11
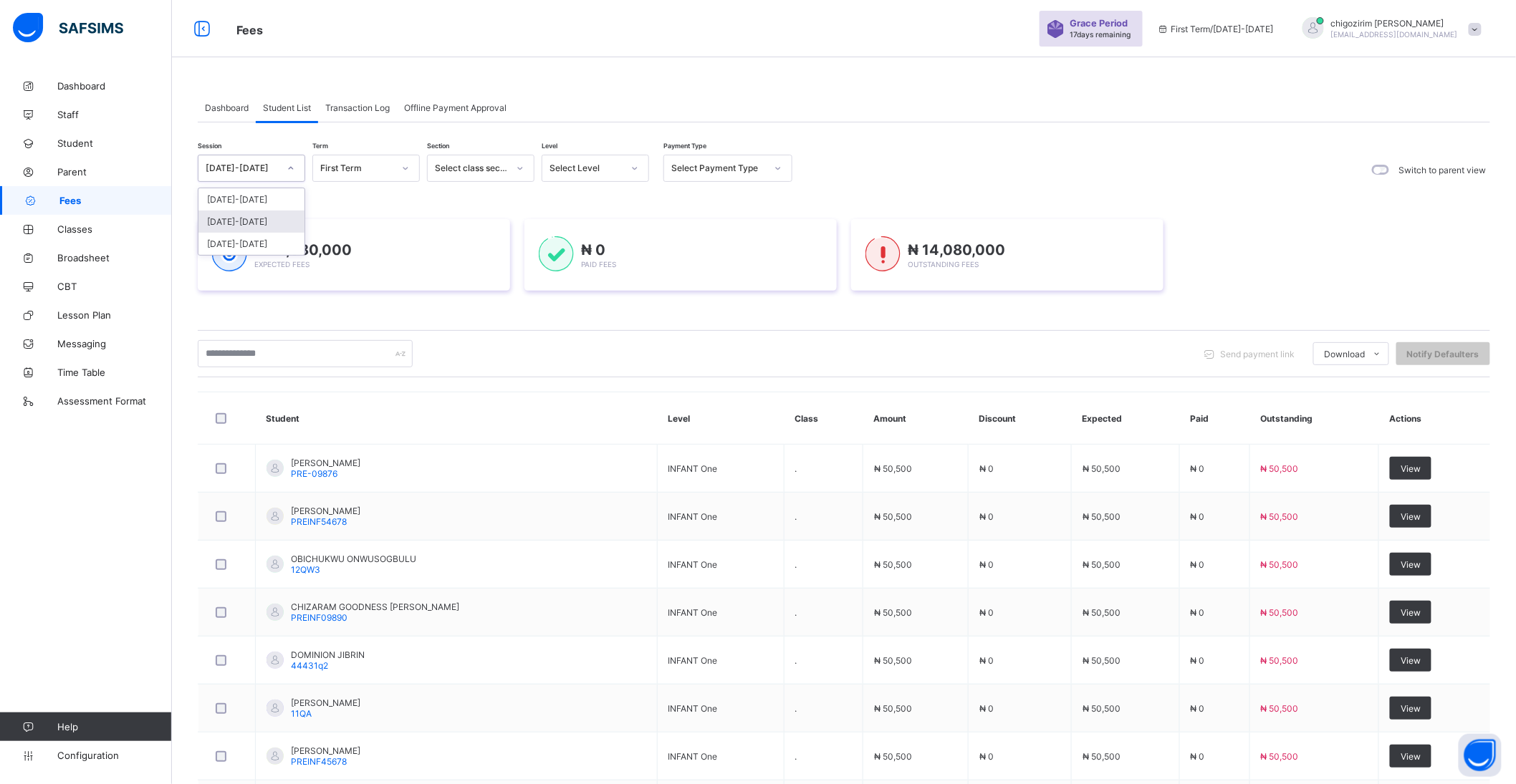
click at [242, 218] on div "2024-2025" at bounding box center [251, 222] width 106 height 23
click at [393, 168] on div at bounding box center [405, 167] width 24 height 23
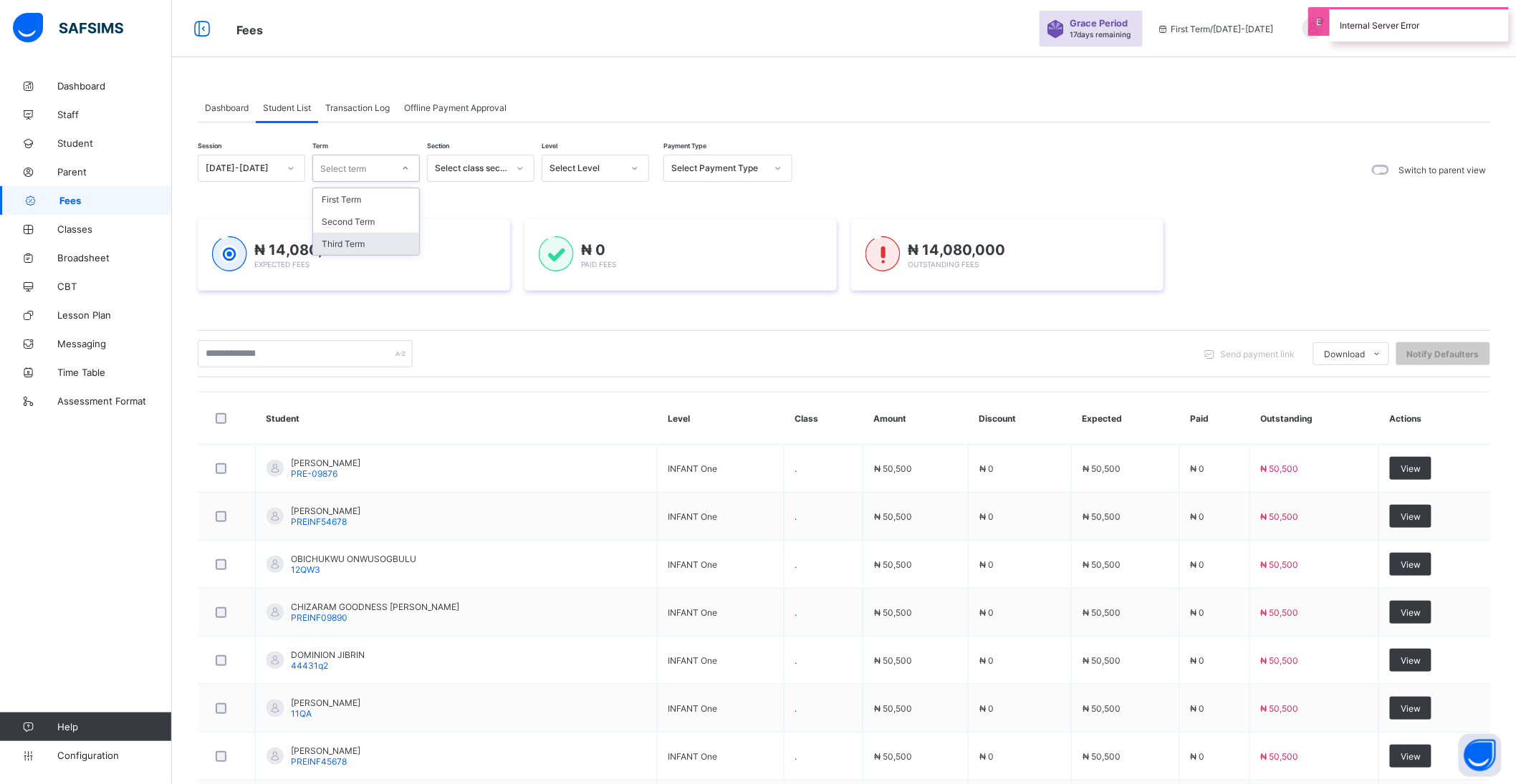
click at [372, 244] on div "Third Term" at bounding box center [366, 244] width 106 height 23
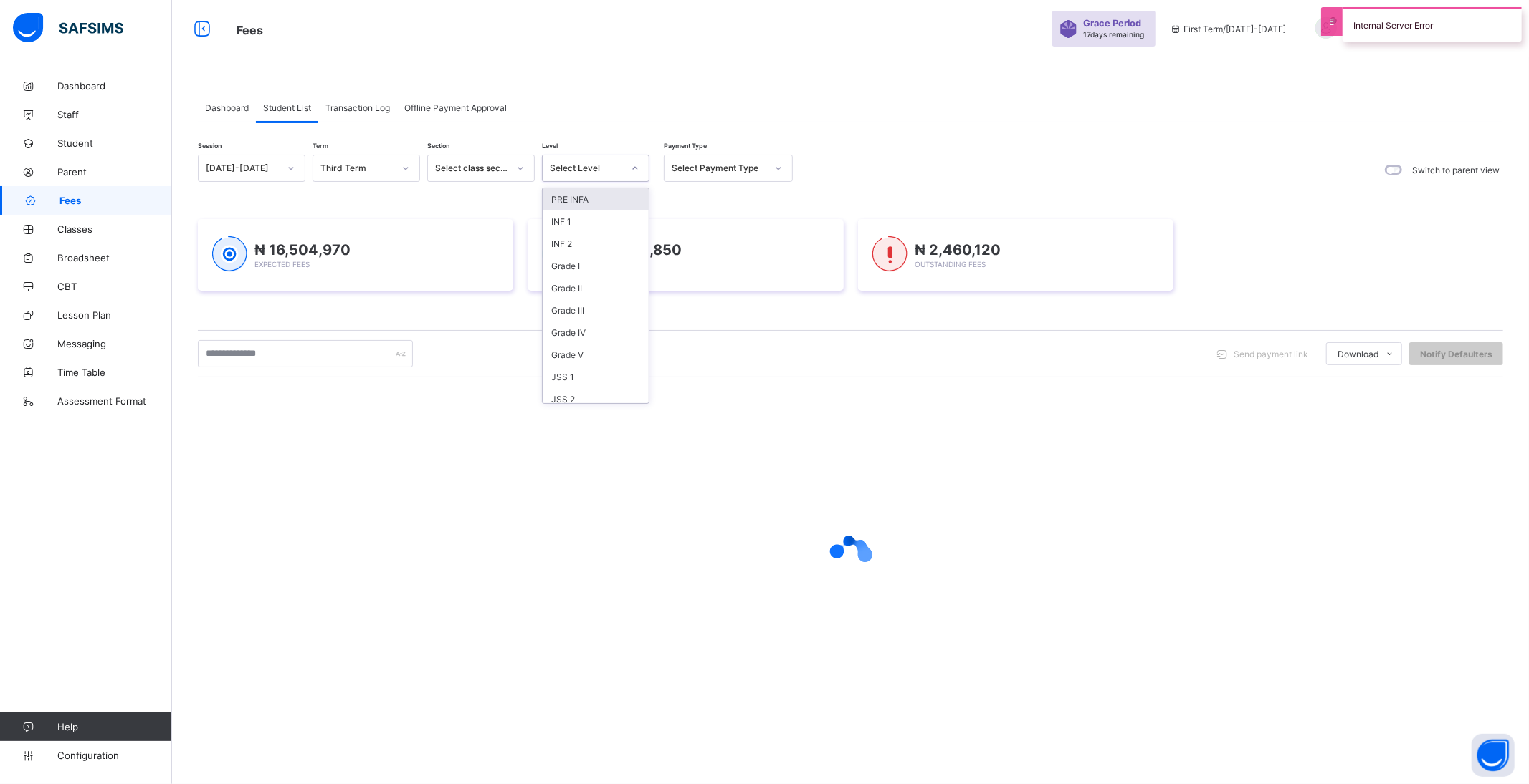
click at [605, 169] on div "Select Level" at bounding box center [586, 168] width 73 height 11
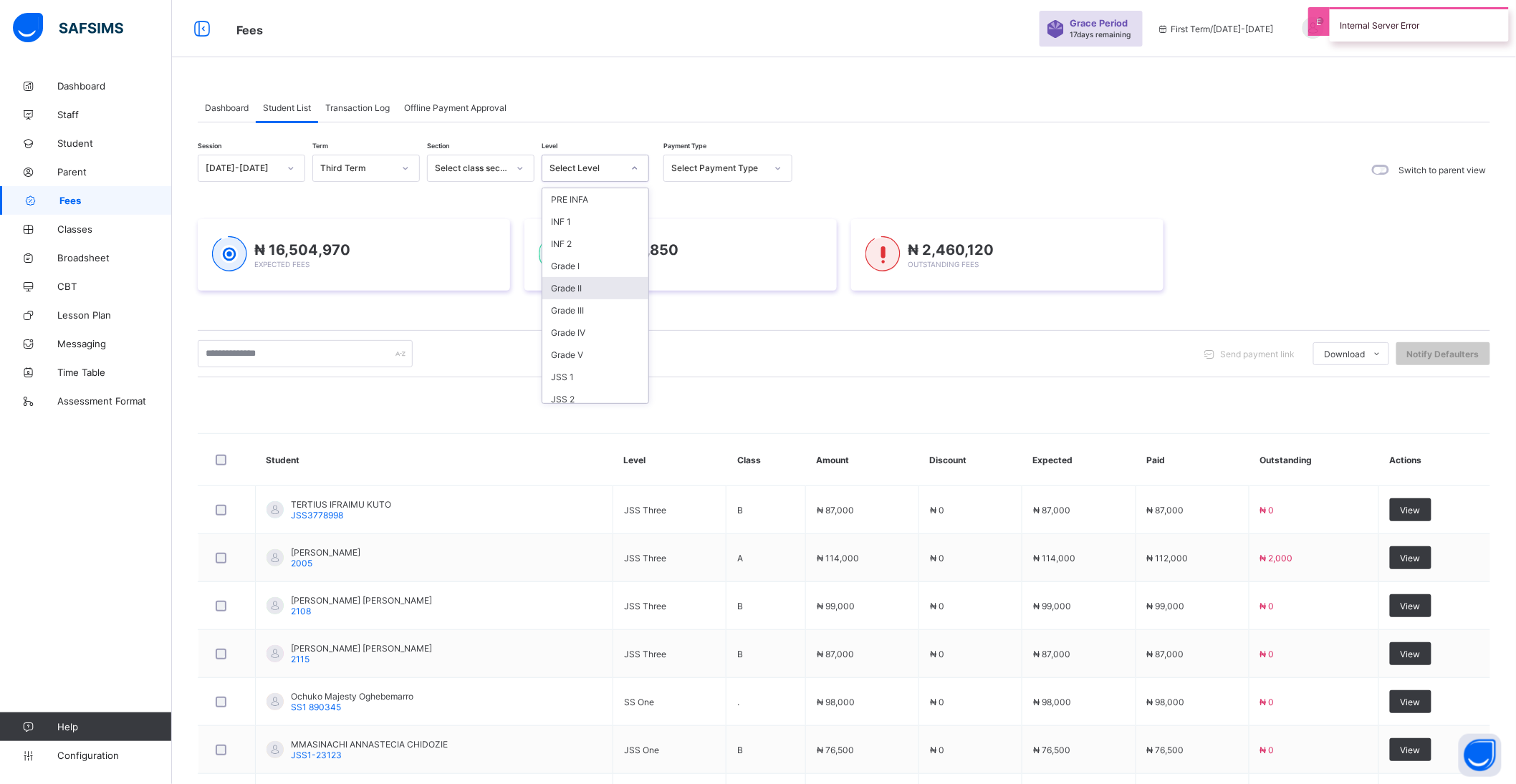
click at [578, 290] on div "Grade II" at bounding box center [595, 288] width 106 height 23
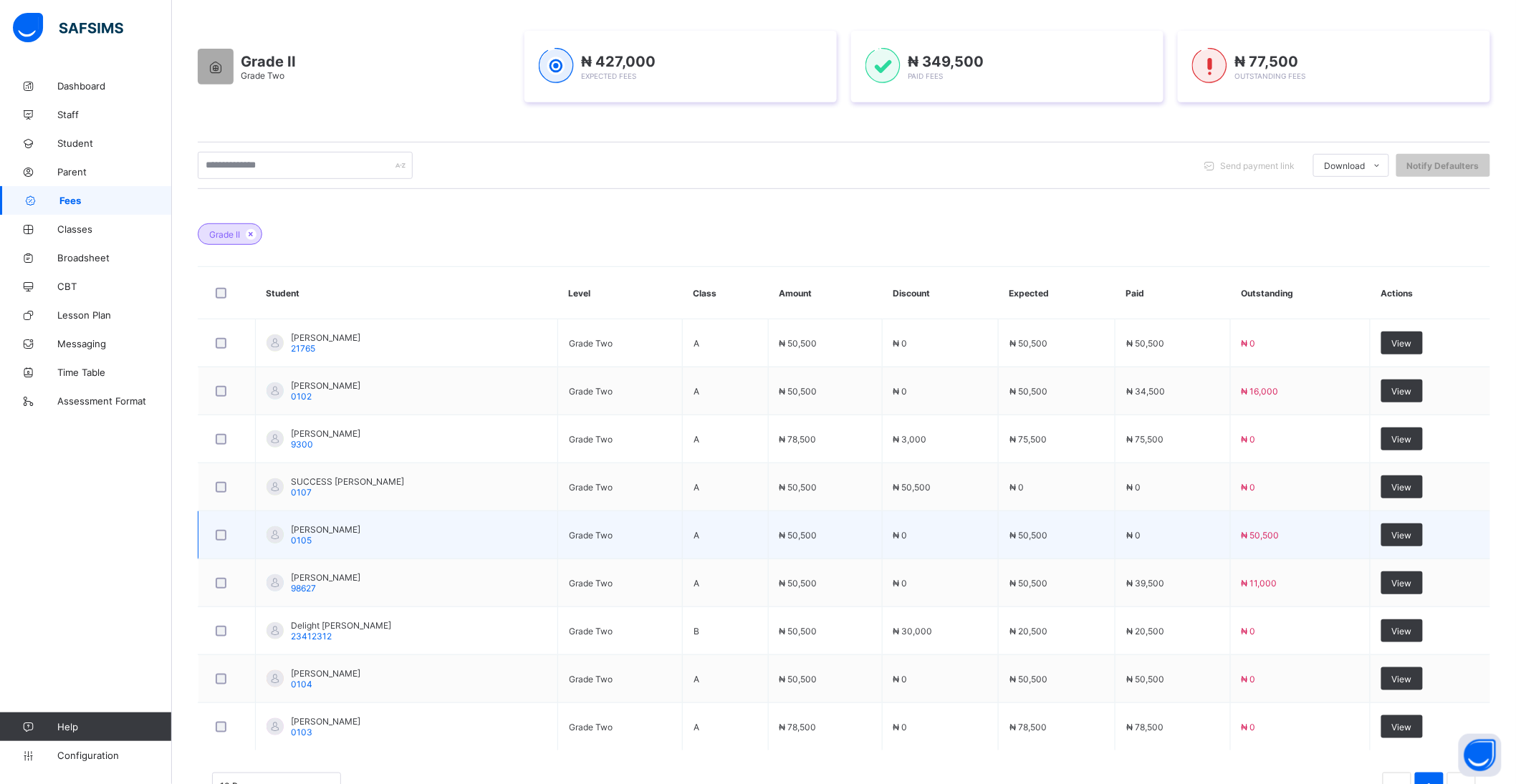
scroll to position [238, 0]
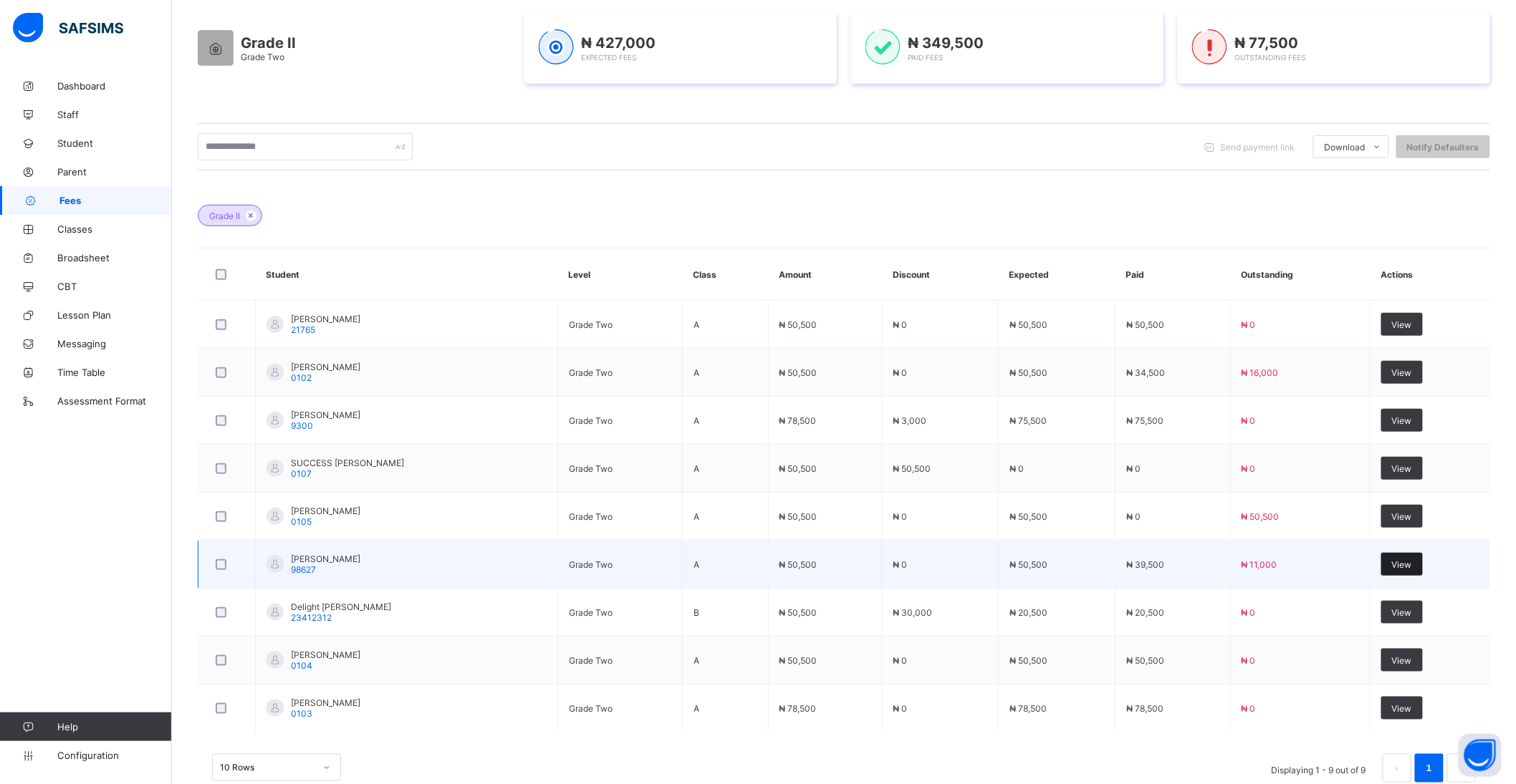
click at [1409, 564] on span "View" at bounding box center [1402, 565] width 20 height 11
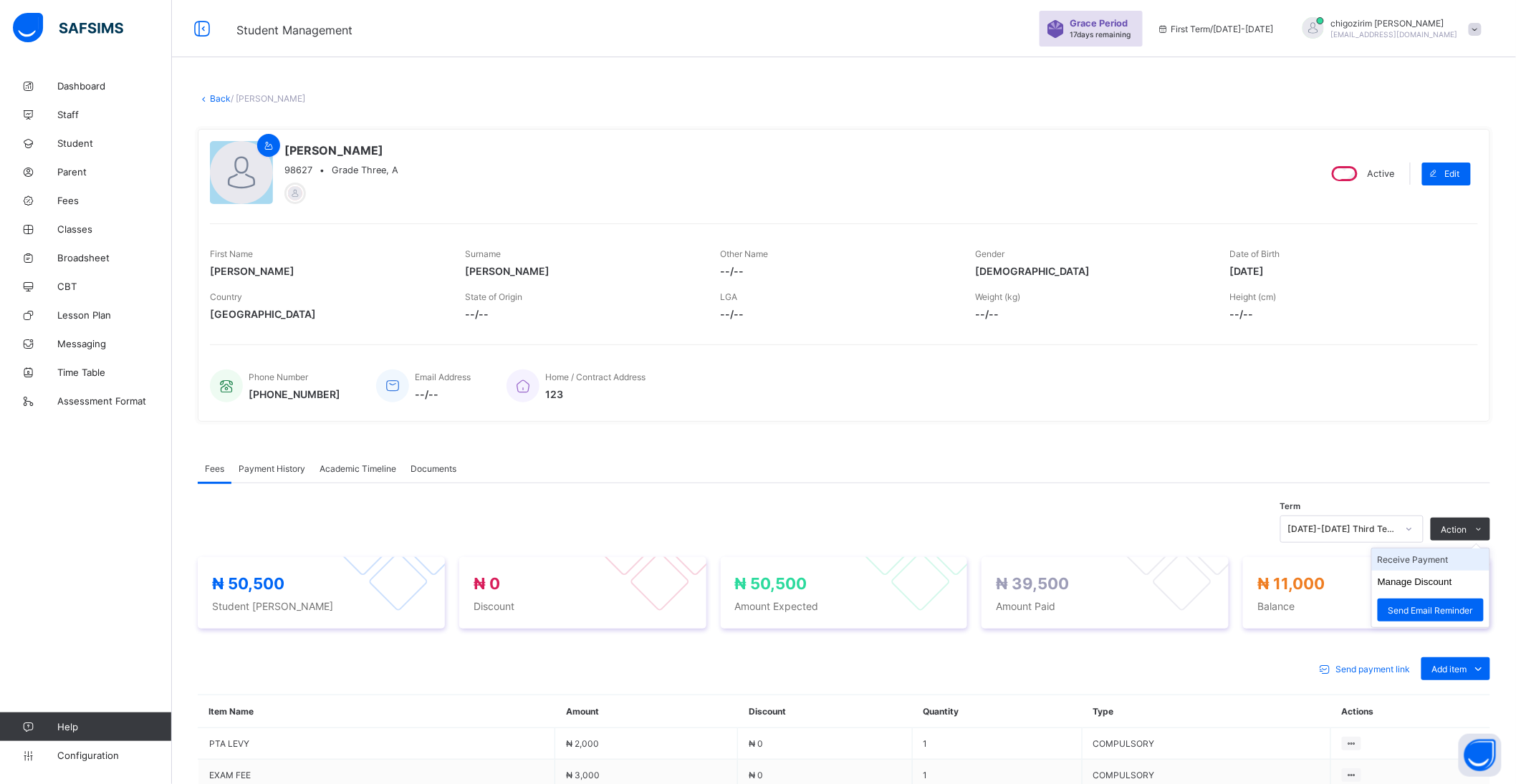
click at [1431, 559] on li "Receive Payment" at bounding box center [1431, 559] width 118 height 23
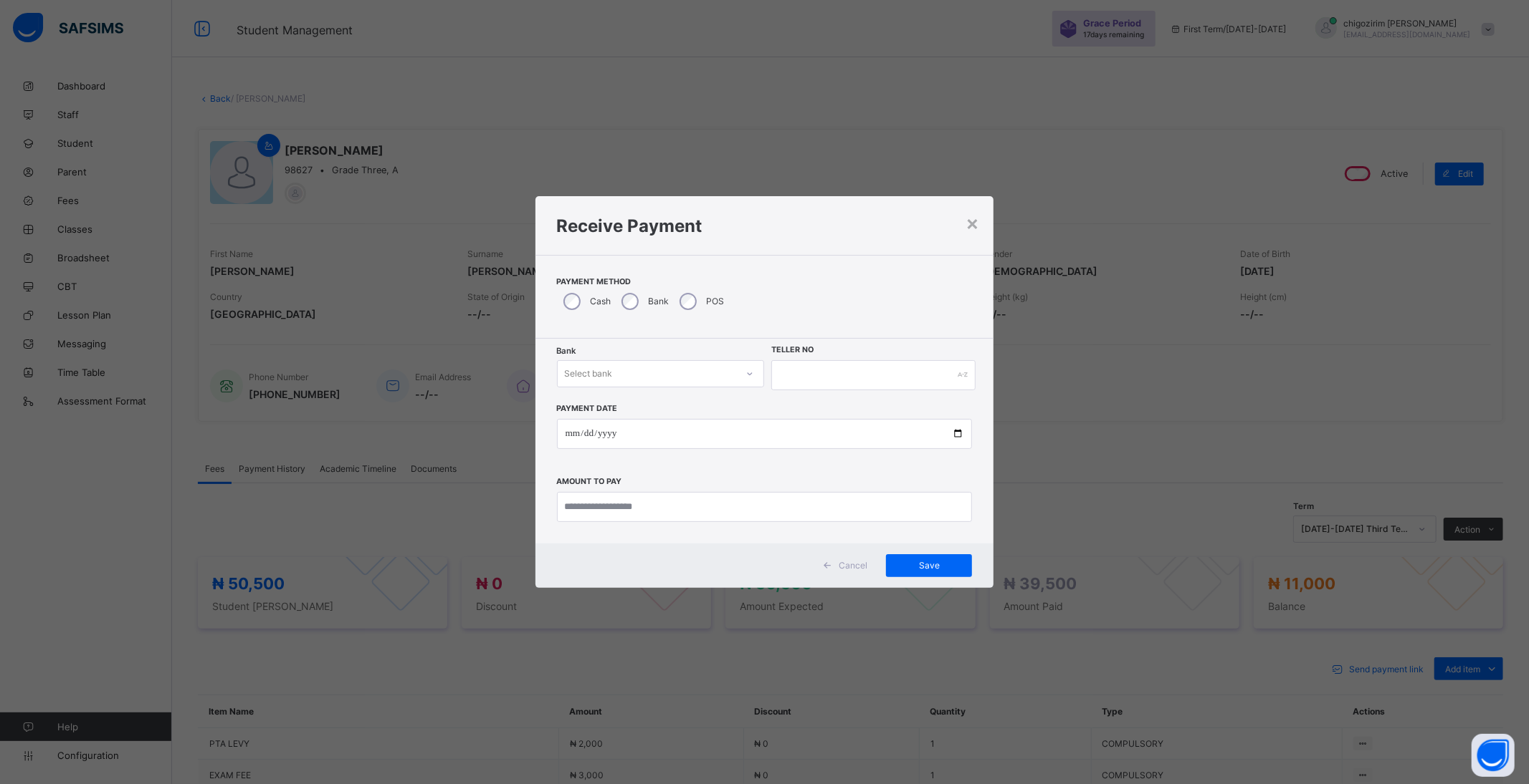
click at [630, 373] on div "Select bank" at bounding box center [648, 374] width 179 height 20
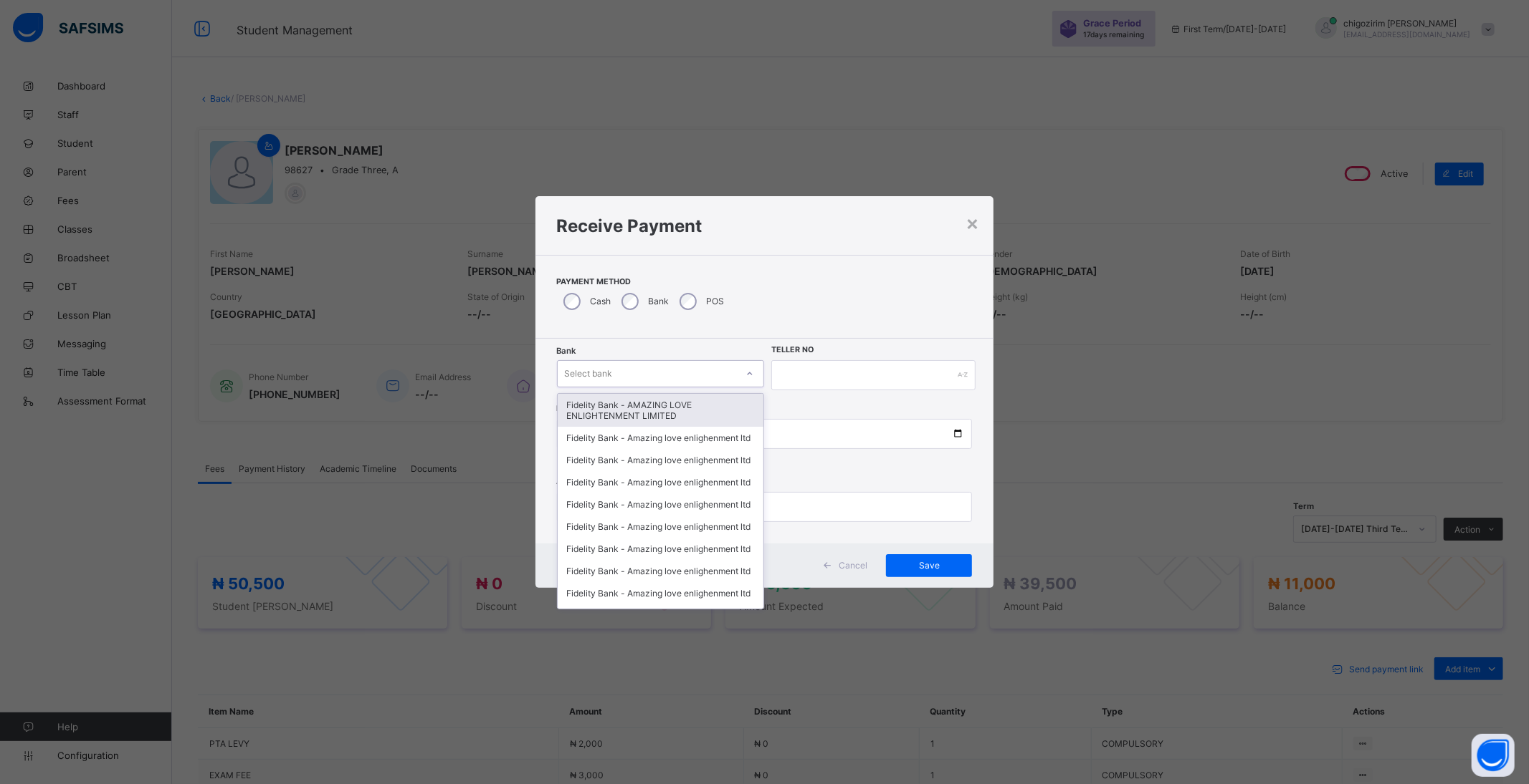
click at [630, 406] on div "Fidelity Bank - AMAZING LOVE ENLIGHTENMENT LIMITED" at bounding box center [661, 410] width 207 height 33
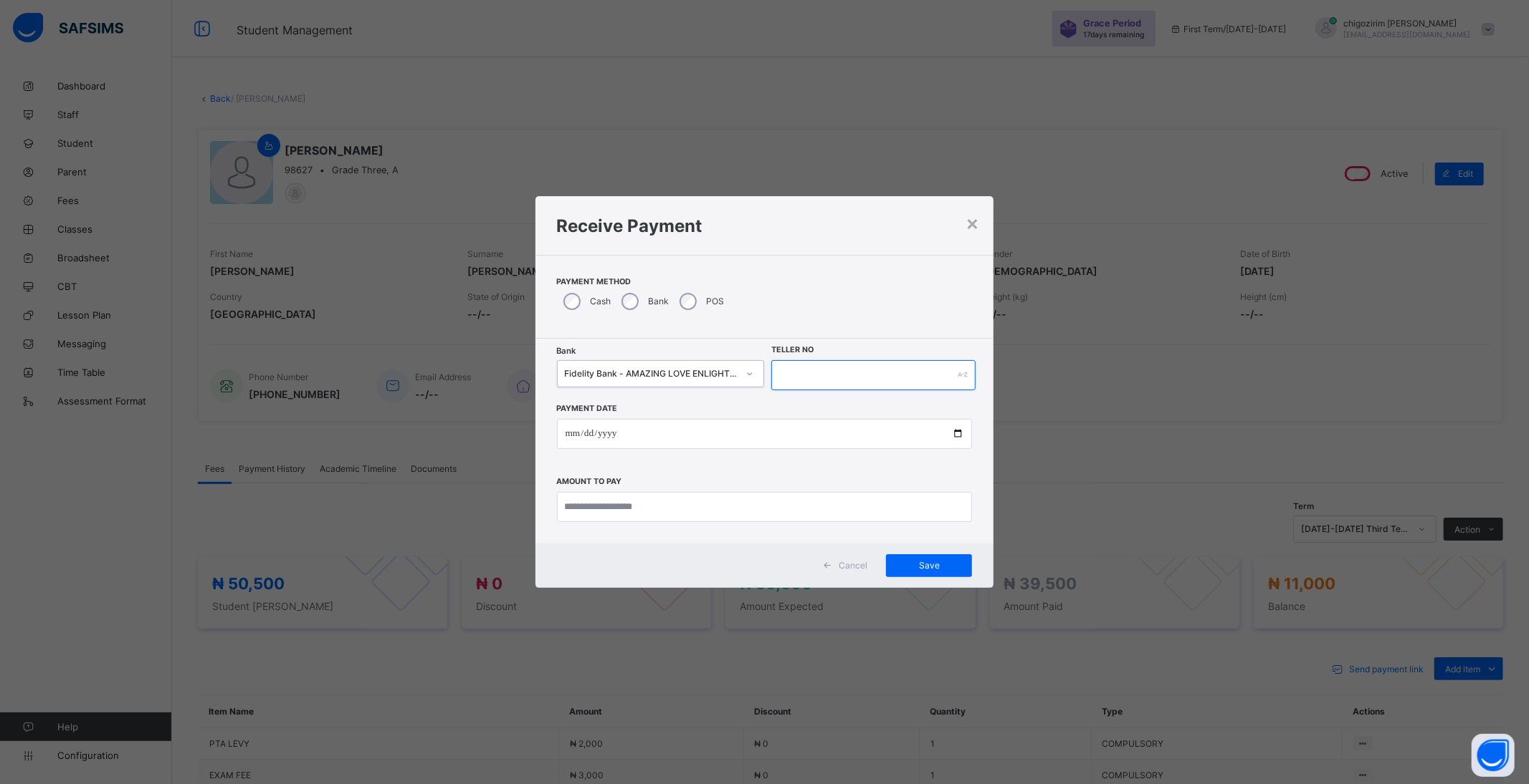
click at [792, 380] on input "text" at bounding box center [872, 375] width 204 height 30
type input "********"
click at [960, 434] on input "date" at bounding box center [764, 434] width 416 height 30
type input "**********"
click at [660, 509] on input "currency" at bounding box center [764, 507] width 416 height 30
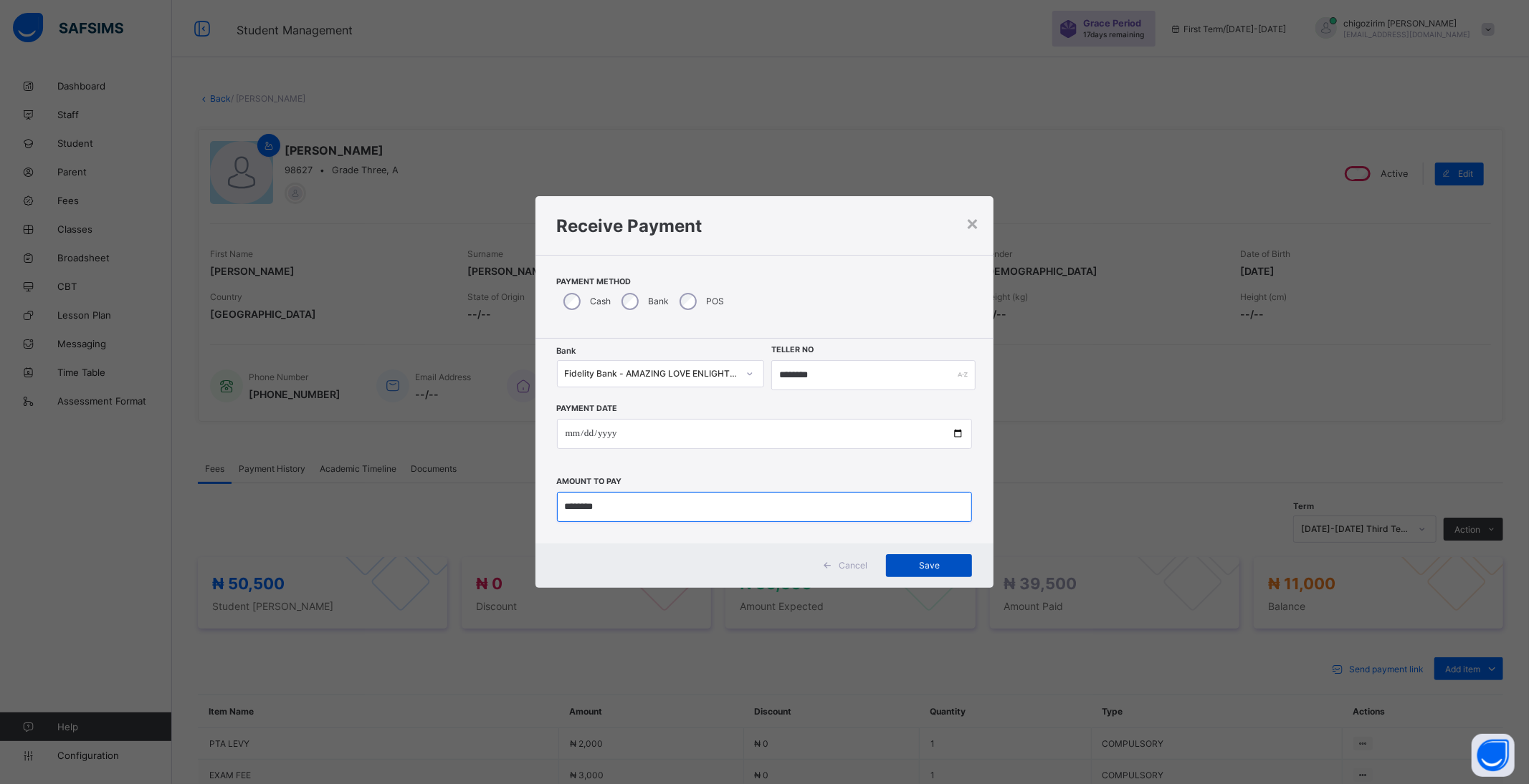
type input "********"
click at [932, 561] on span "Save" at bounding box center [928, 566] width 64 height 11
